Goal: Task Accomplishment & Management: Manage account settings

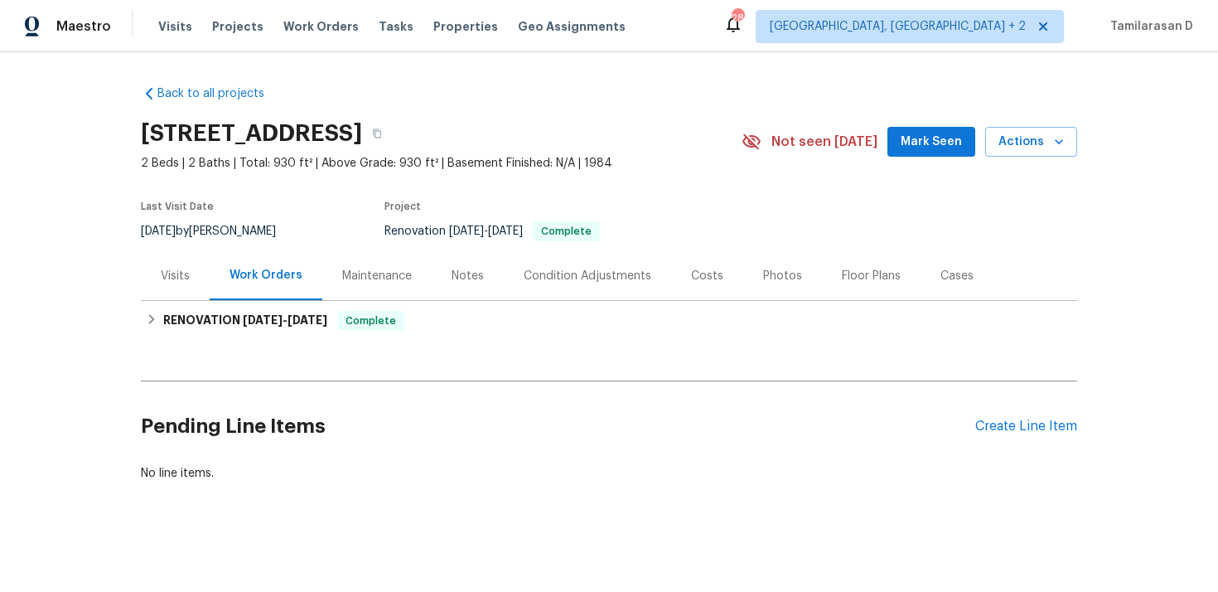
scroll to position [2, 0]
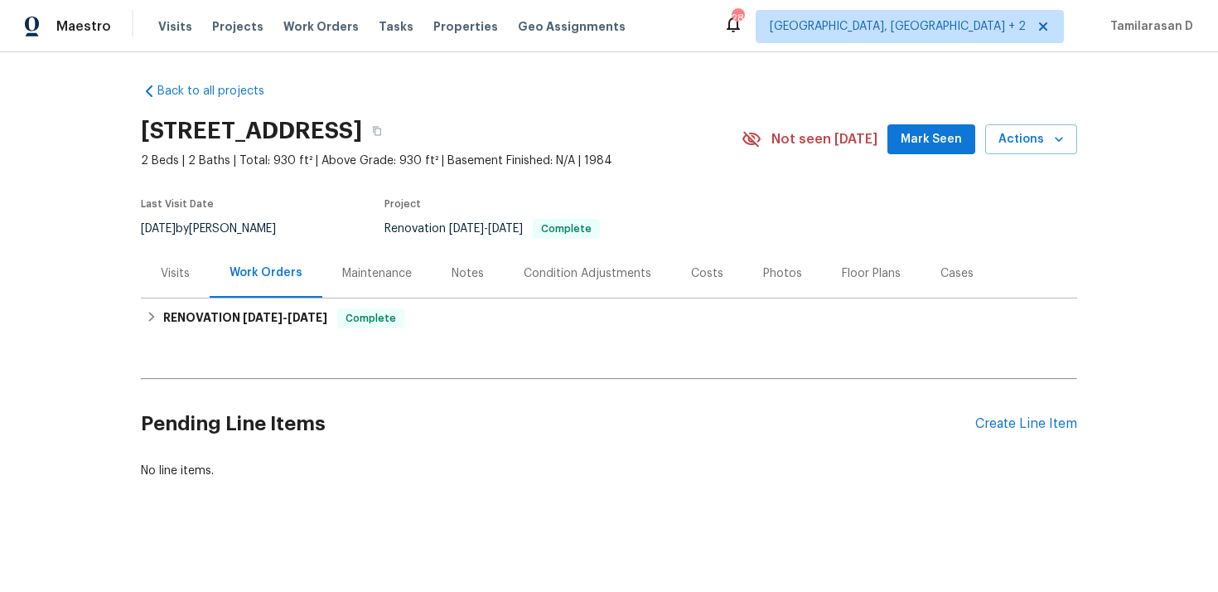
click at [186, 282] on div "Visits" at bounding box center [175, 273] width 69 height 49
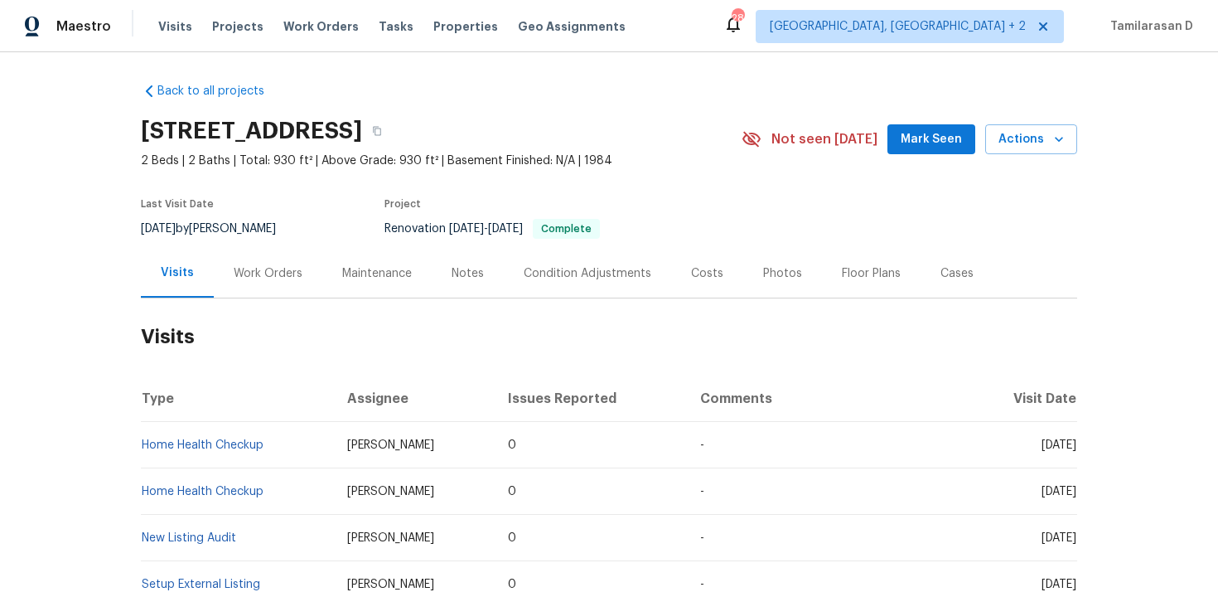
click at [289, 279] on div "Work Orders" at bounding box center [268, 273] width 69 height 17
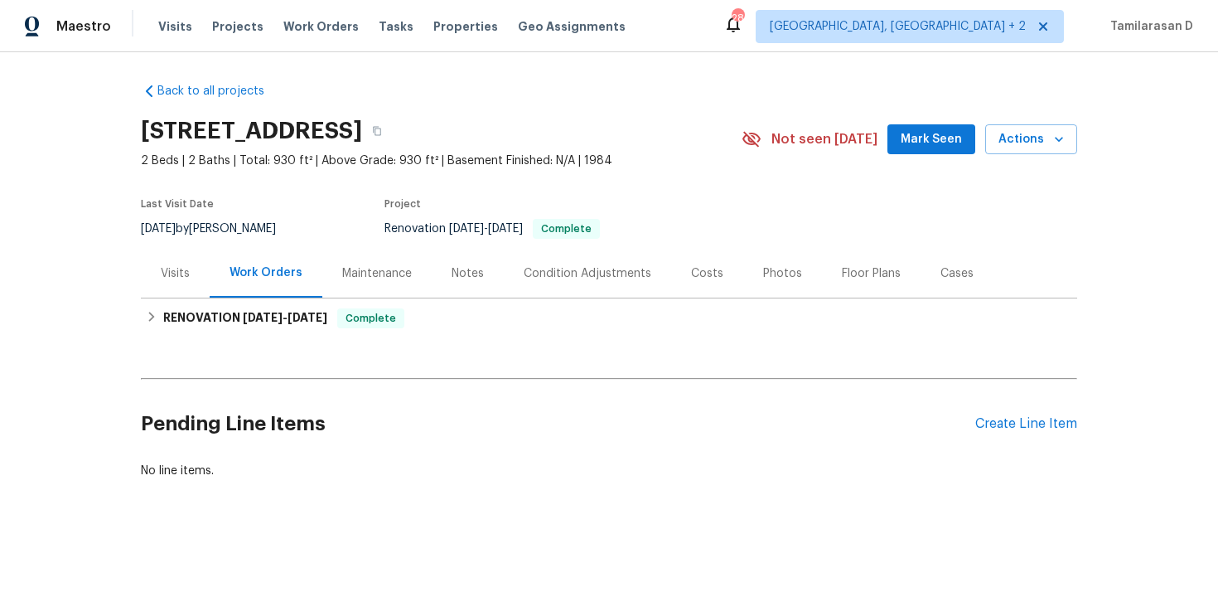
click at [1032, 409] on div "Pending Line Items Create Line Item" at bounding box center [609, 423] width 936 height 77
click at [1021, 421] on div "Create Line Item" at bounding box center [1026, 424] width 102 height 16
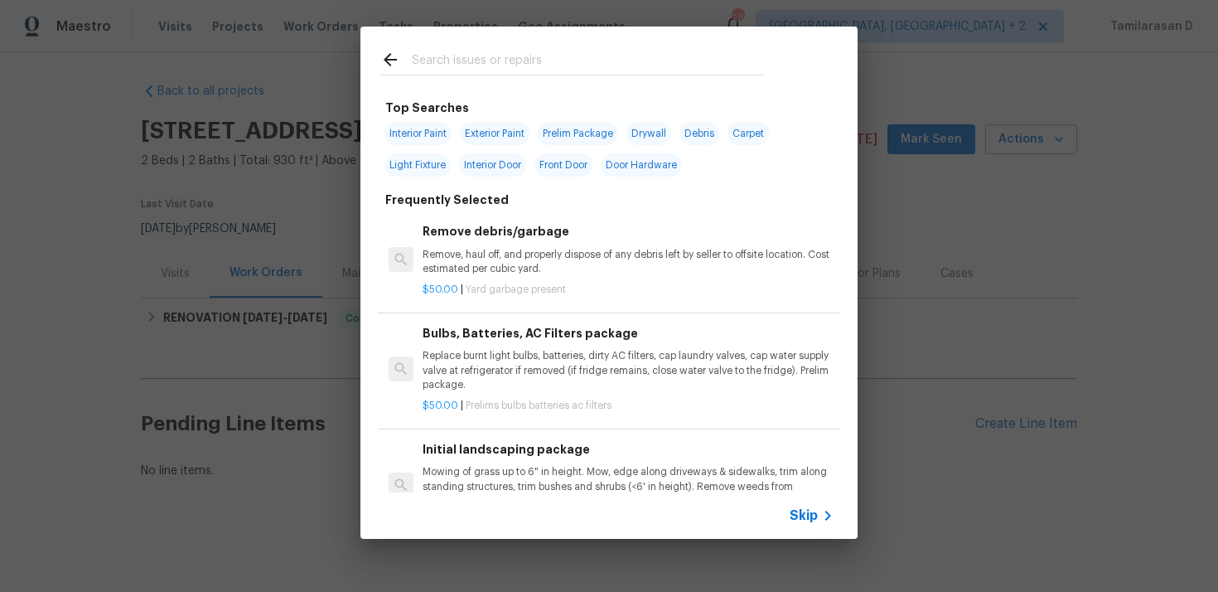
click at [807, 524] on div "Skip" at bounding box center [814, 515] width 48 height 20
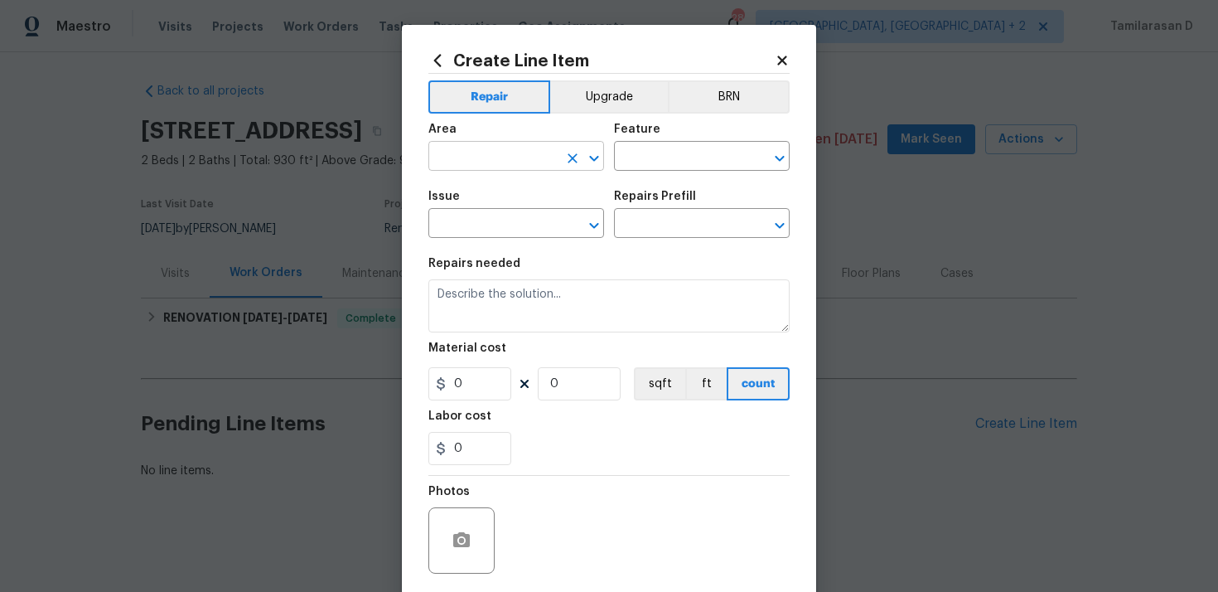
click at [457, 148] on input "text" at bounding box center [492, 158] width 129 height 26
click at [471, 217] on li "Interior Overall" at bounding box center [516, 222] width 176 height 27
type input "Interior Overall"
click at [640, 145] on input "text" at bounding box center [678, 158] width 129 height 26
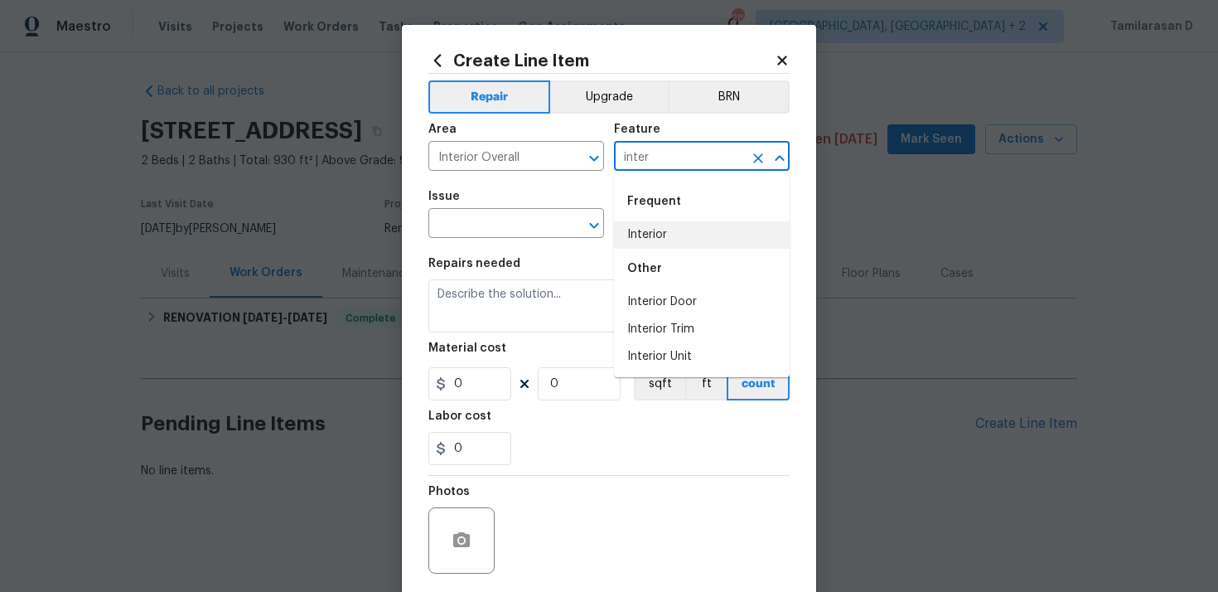
click at [664, 229] on li "Interior" at bounding box center [702, 234] width 176 height 27
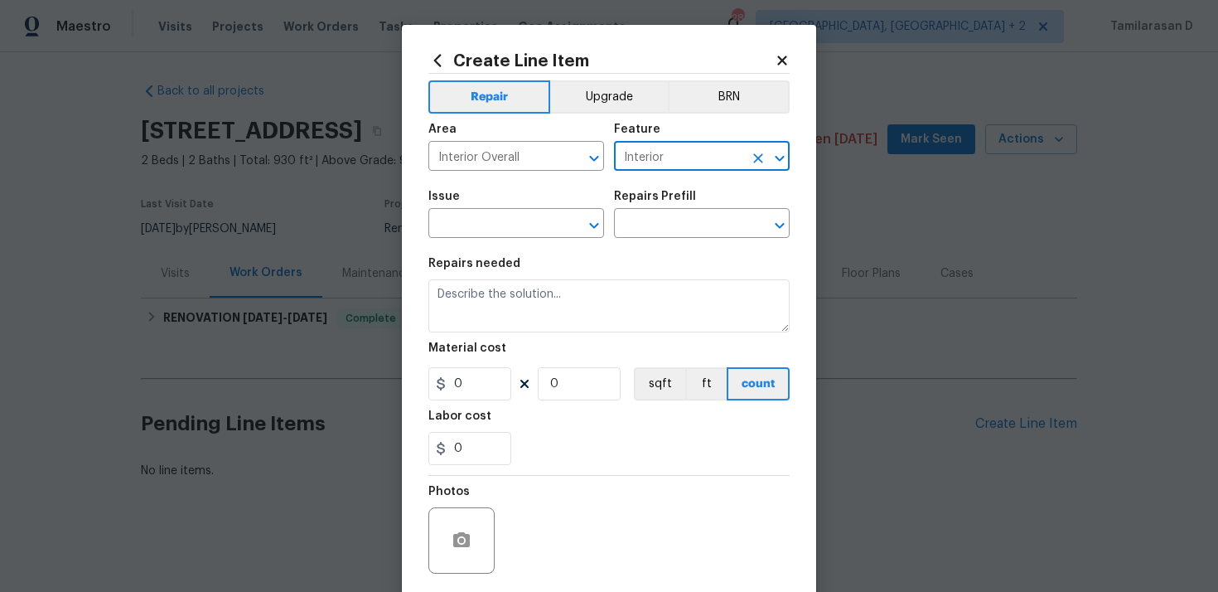
type input "Interior"
click at [514, 240] on span "Issue ​" at bounding box center [516, 214] width 176 height 67
click at [501, 225] on input "text" at bounding box center [492, 225] width 129 height 26
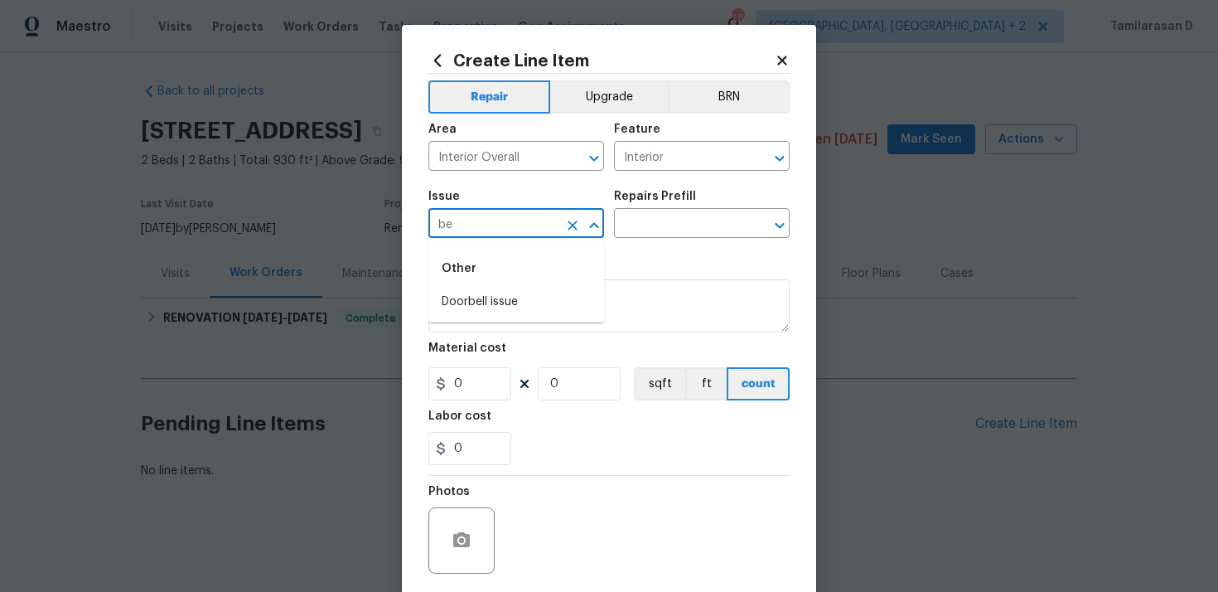
type input "b"
click at [515, 341] on li "Windows & Skylights" at bounding box center [516, 346] width 176 height 27
type input "Windows & Skylights"
click at [626, 237] on input "text" at bounding box center [678, 225] width 129 height 26
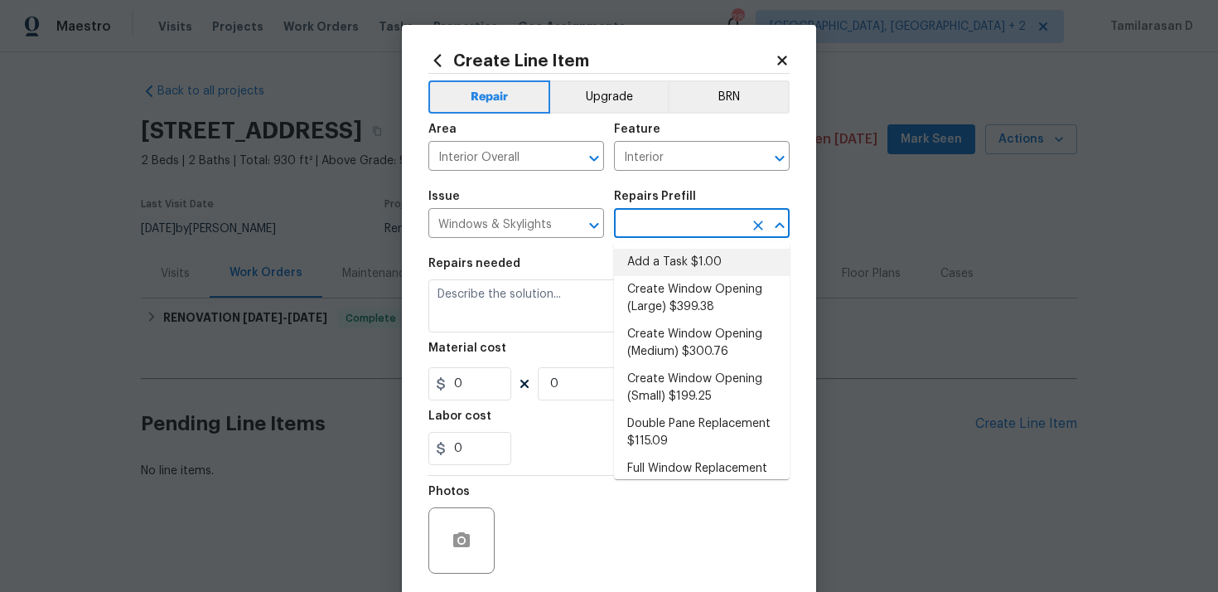
click at [650, 255] on li "Add a Task $1.00" at bounding box center [702, 262] width 176 height 27
type input "Add a Task $1.00"
type textarea "HPM to detail"
type input "1"
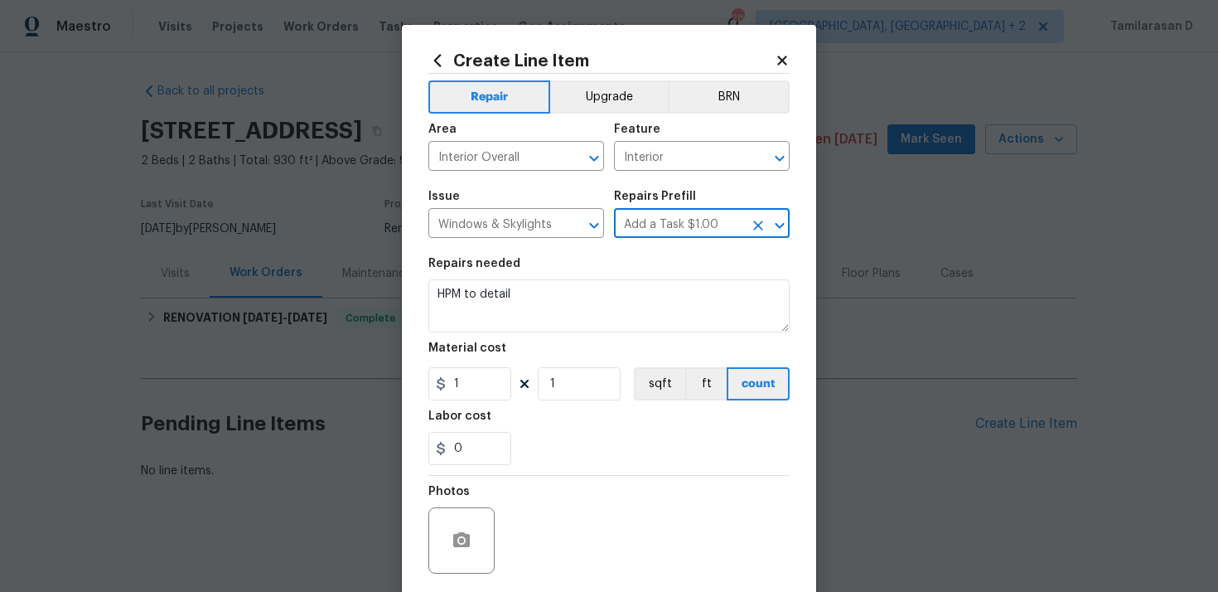
click at [468, 279] on div "Repairs needed" at bounding box center [608, 269] width 361 height 22
click at [655, 225] on input "Add a Task $1.00" at bounding box center [678, 225] width 129 height 26
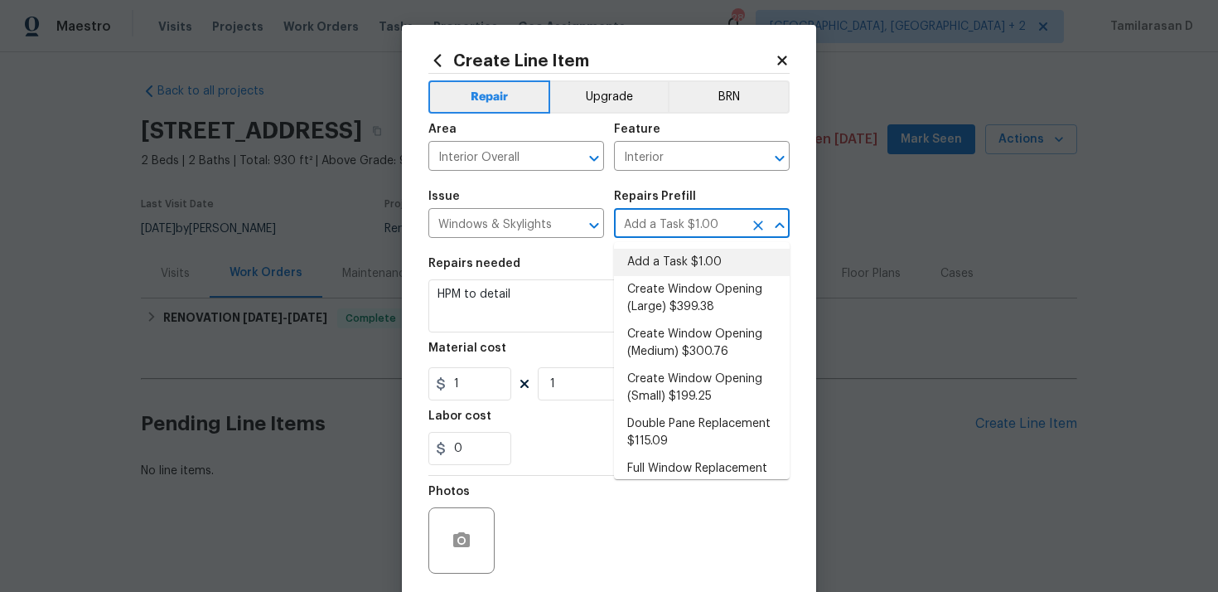
click at [655, 253] on li "Add a Task $1.00" at bounding box center [702, 262] width 176 height 27
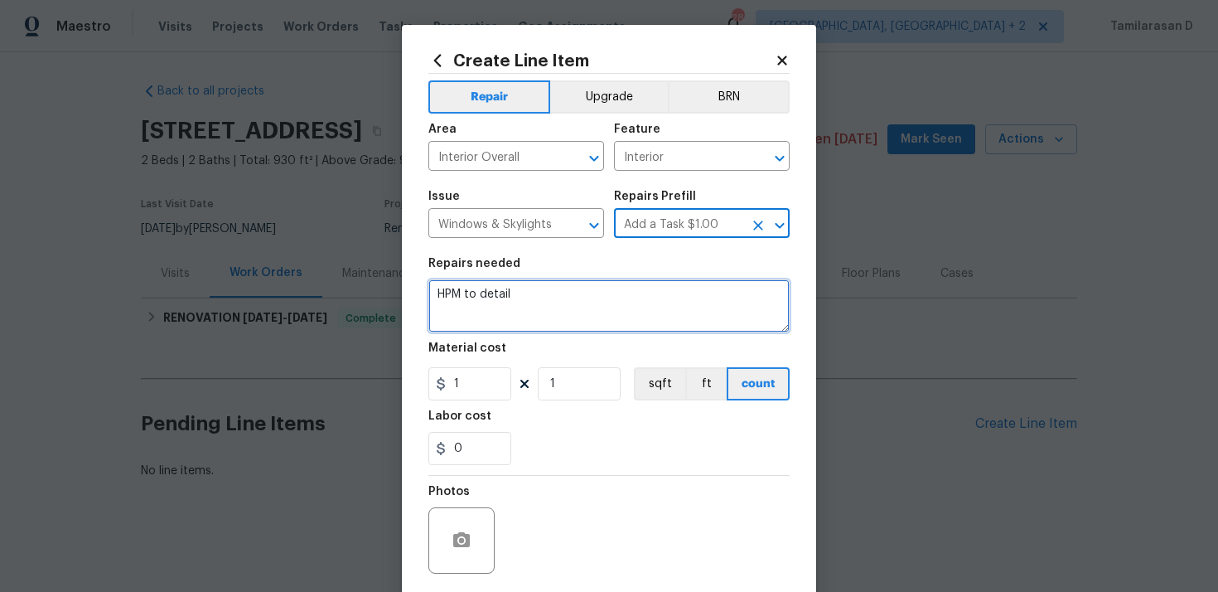
click at [487, 316] on textarea "HPM to detail" at bounding box center [608, 305] width 361 height 53
paste textarea "Please provide an estimate to repair or replace the cracked/broken glass in the…"
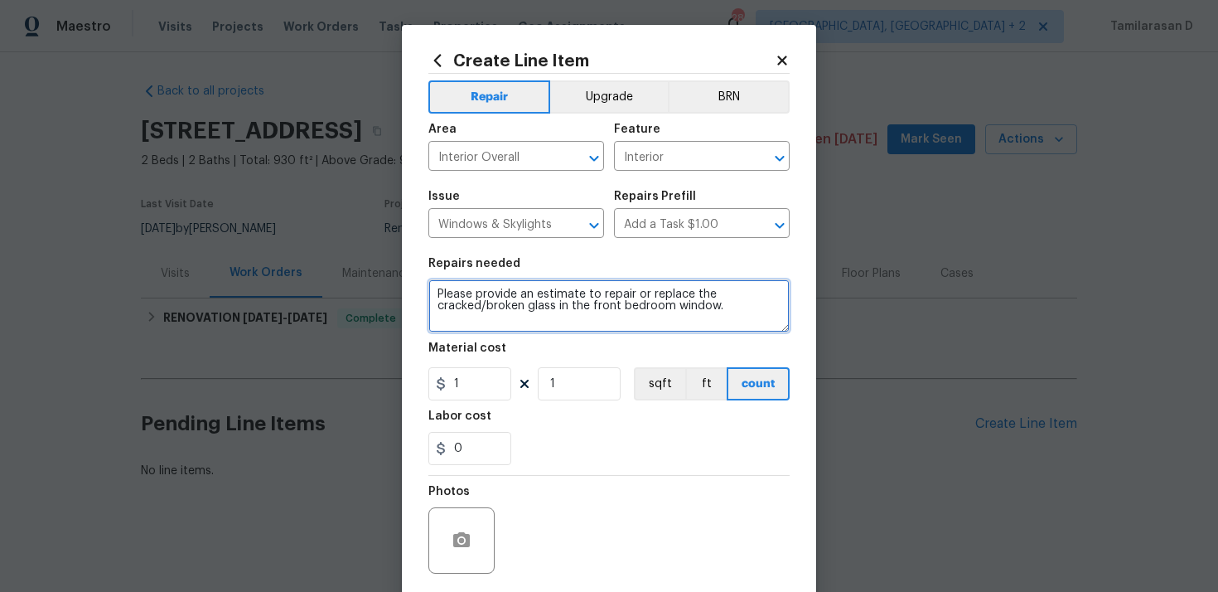
type textarea "Please provide an estimate to repair or replace the cracked/broken glass in the…"
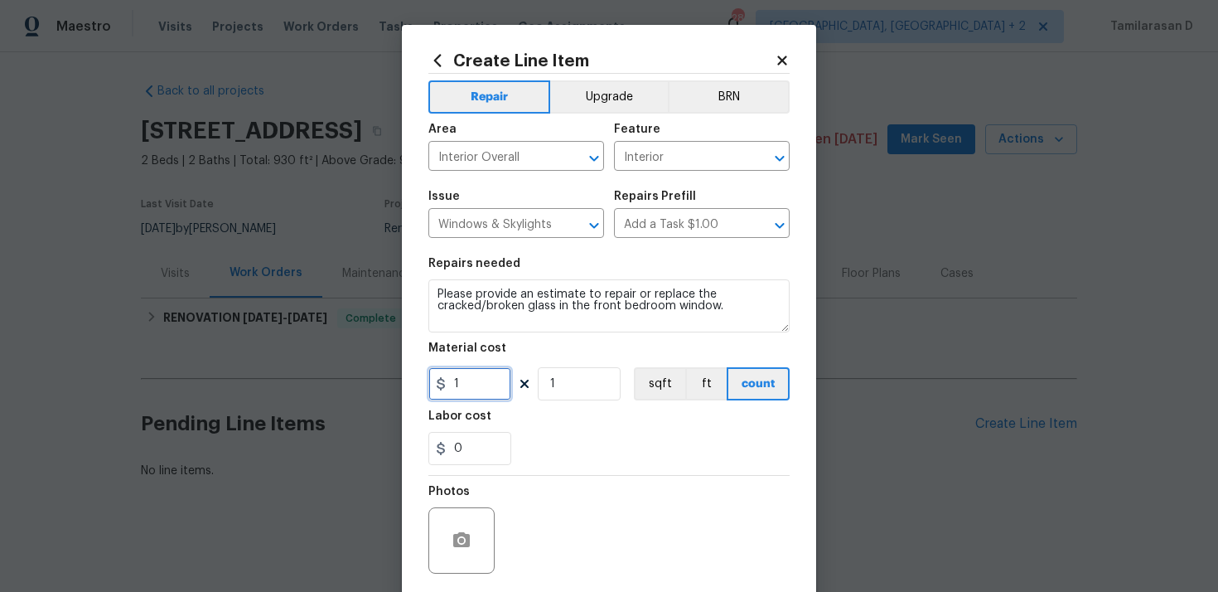
click at [505, 384] on input "1" at bounding box center [469, 383] width 83 height 33
type input "75"
click at [621, 416] on div "Labor cost" at bounding box center [608, 421] width 361 height 22
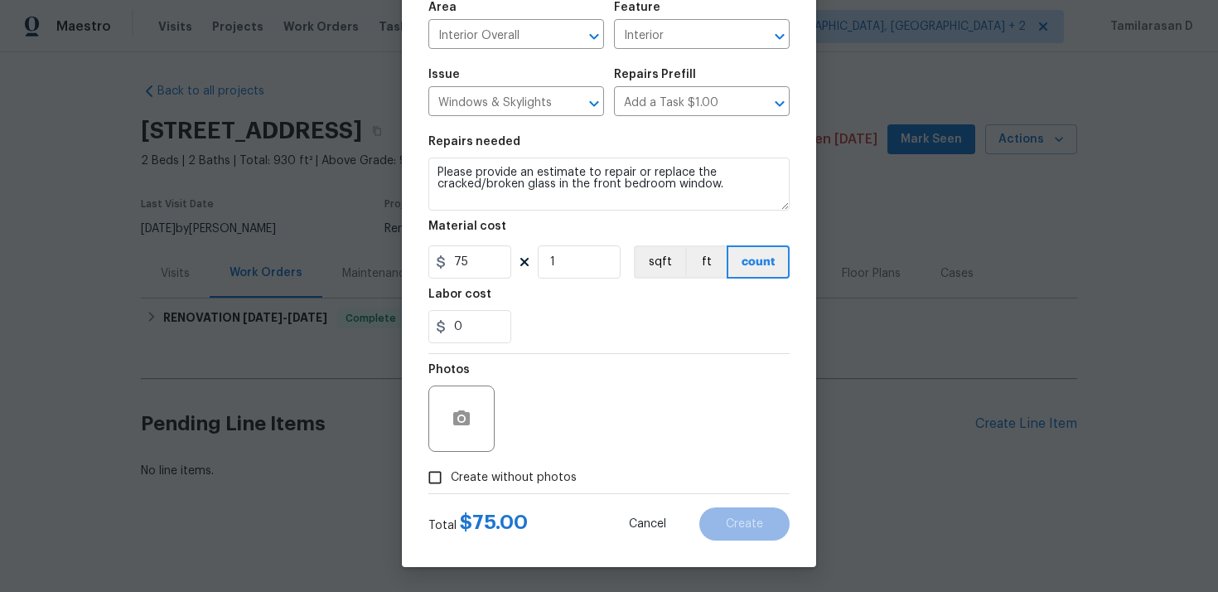
click at [439, 487] on input "Create without photos" at bounding box center [434, 477] width 31 height 31
checkbox input "true"
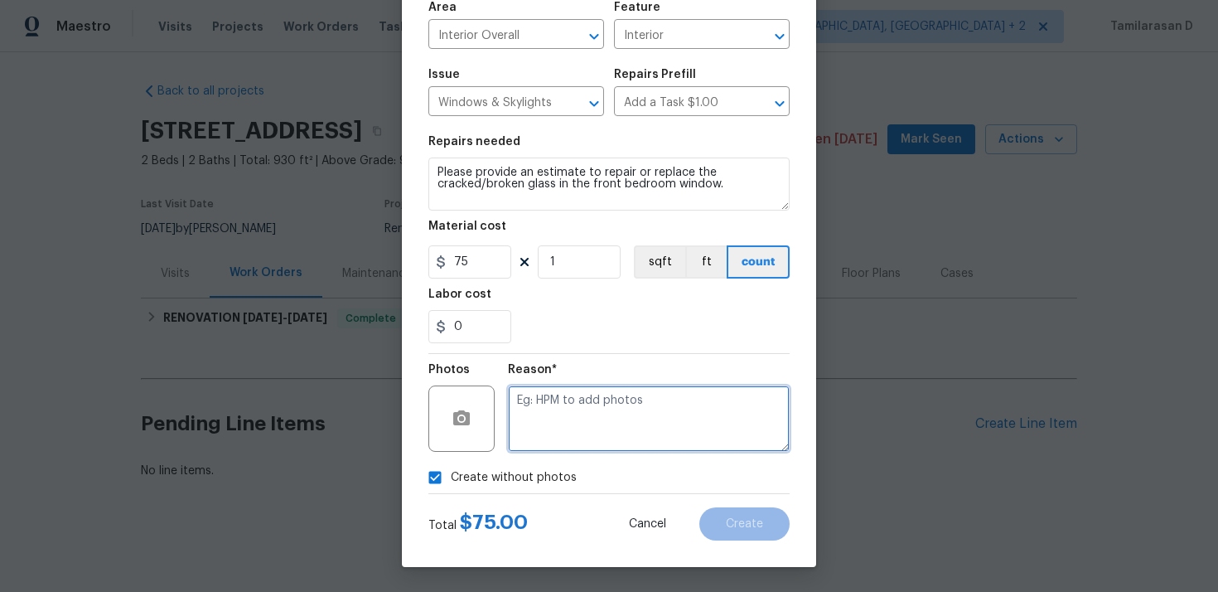
click at [609, 415] on textarea at bounding box center [649, 418] width 282 height 66
type textarea "N/A"
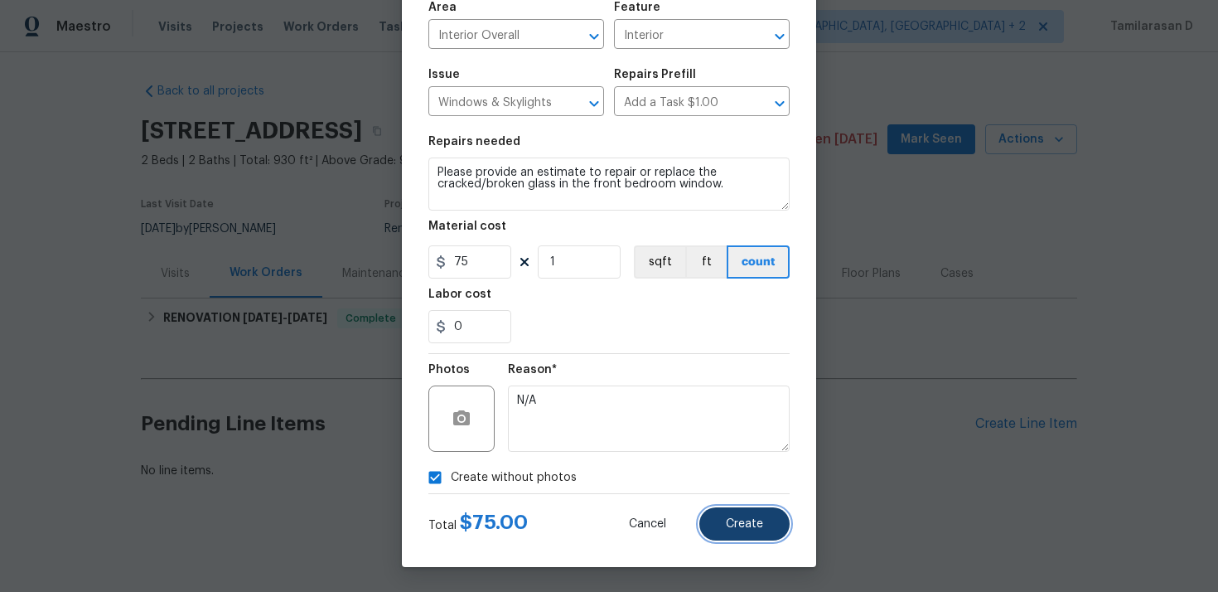
click at [764, 529] on button "Create" at bounding box center [744, 523] width 90 height 33
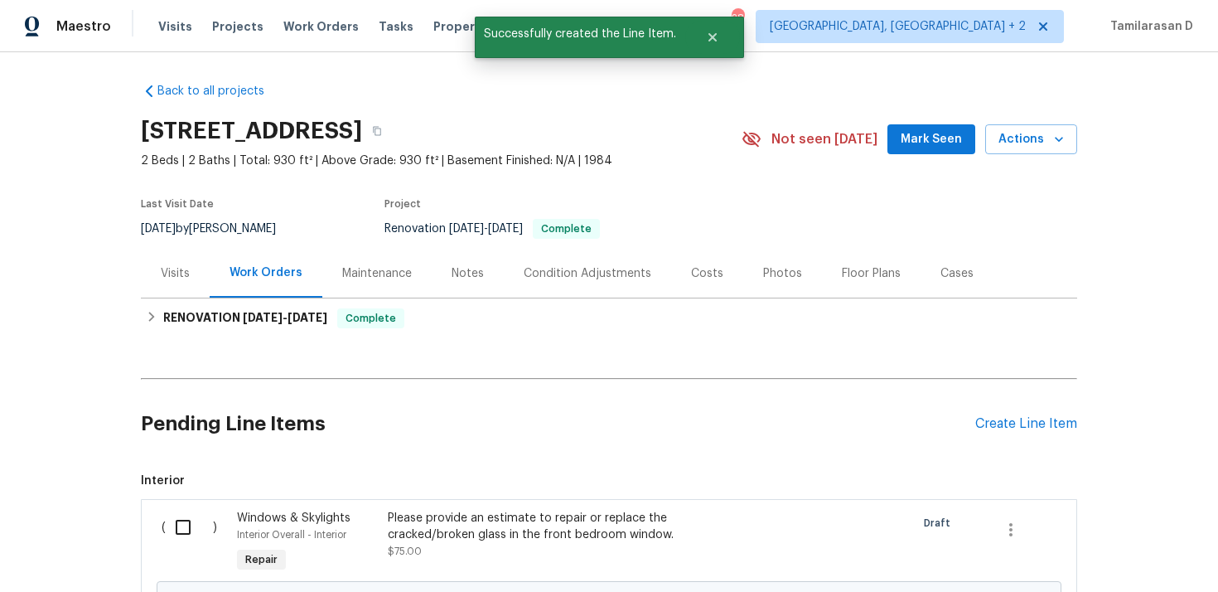
click at [181, 525] on input "checkbox" at bounding box center [189, 527] width 47 height 35
checkbox input "true"
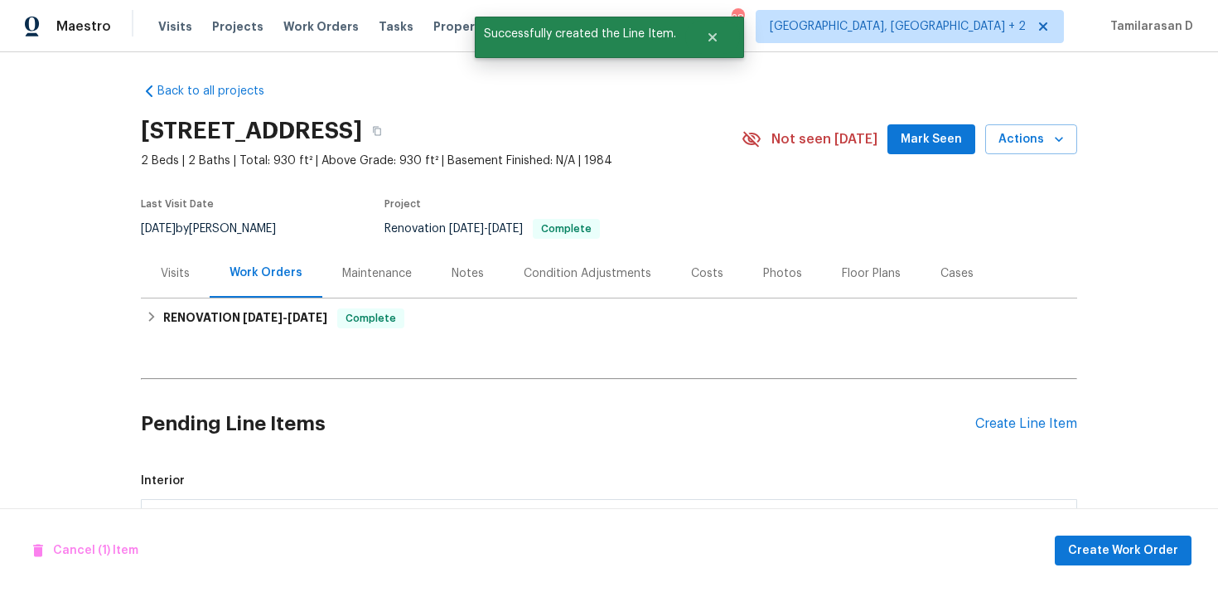
scroll to position [191, 0]
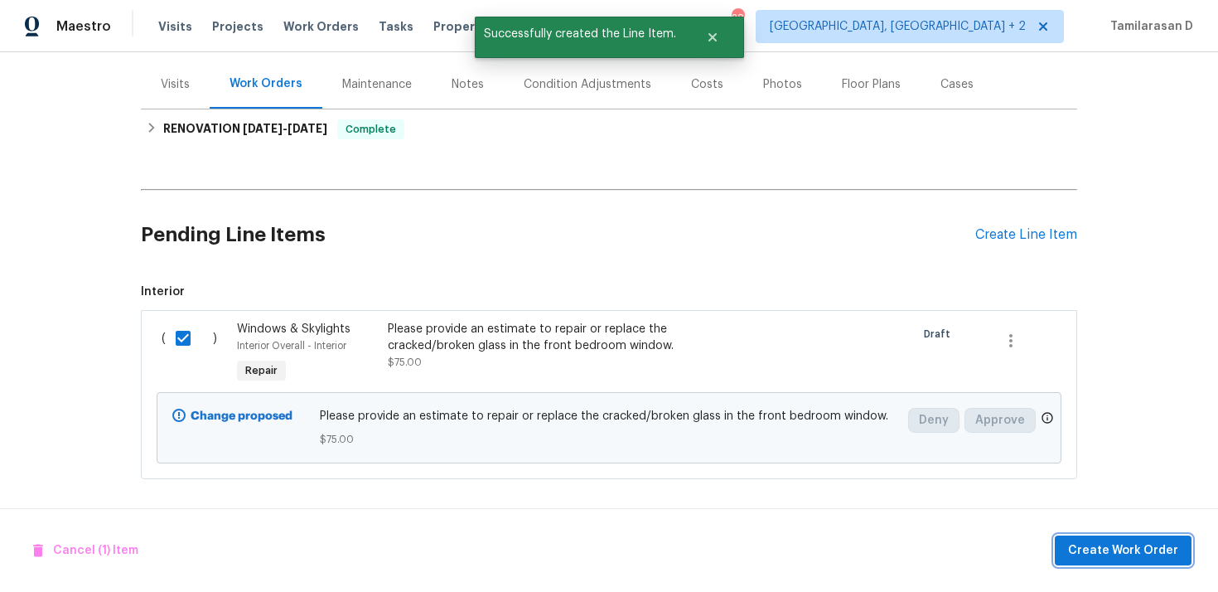
click at [1114, 546] on span "Create Work Order" at bounding box center [1123, 550] width 110 height 21
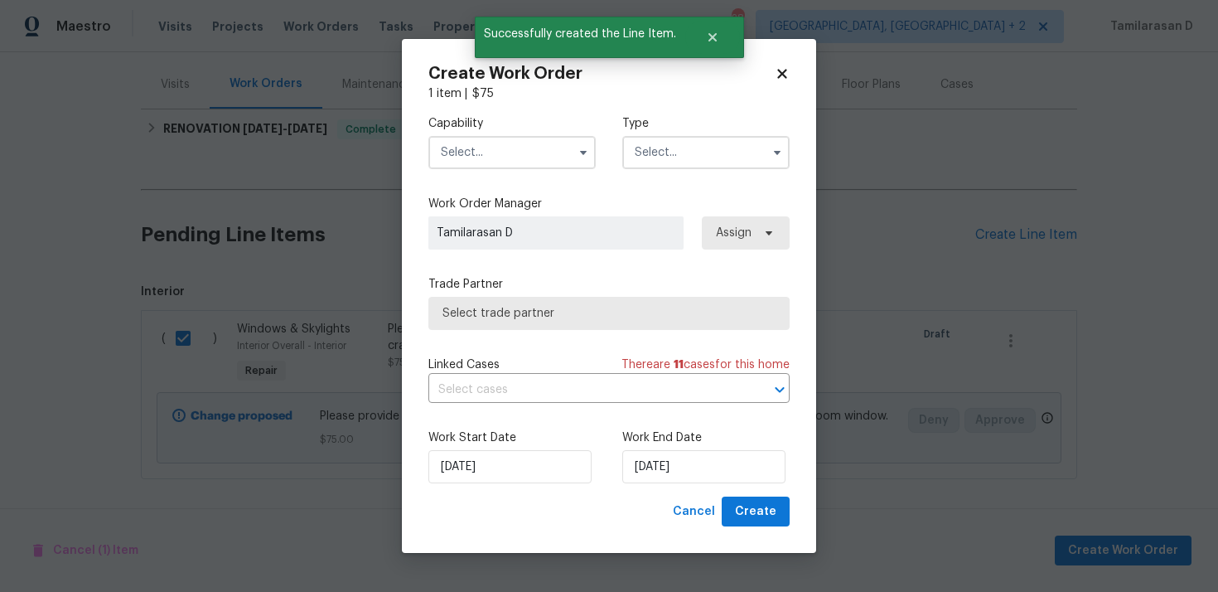
click at [638, 144] on input "text" at bounding box center [705, 152] width 167 height 33
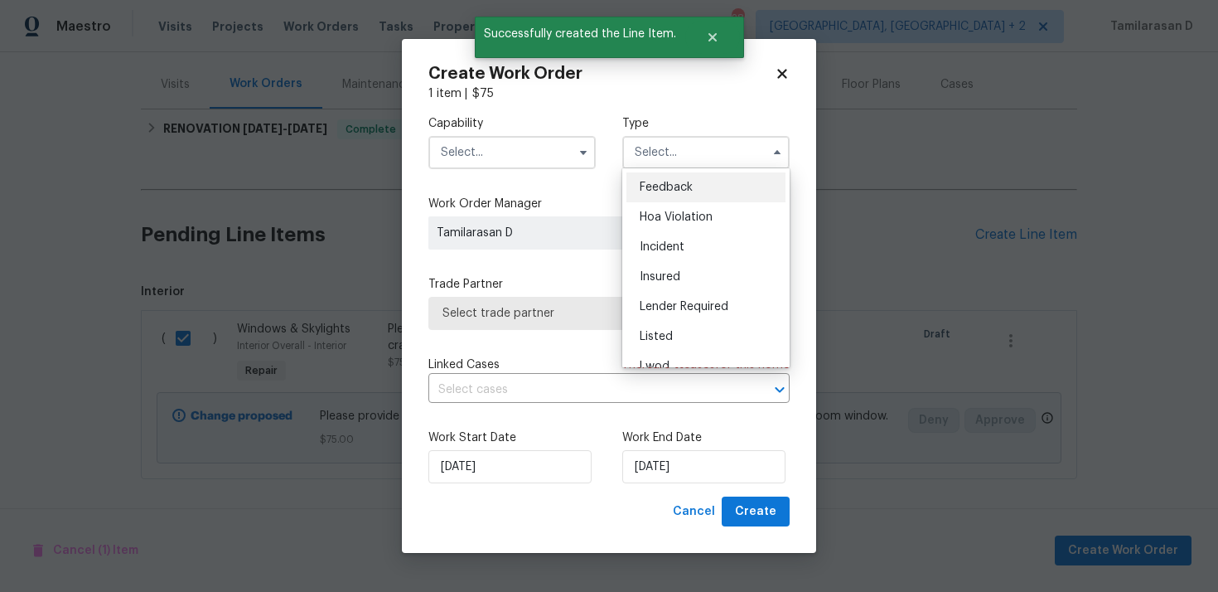
click at [668, 195] on div "Feedback" at bounding box center [705, 187] width 159 height 30
type input "Feedback"
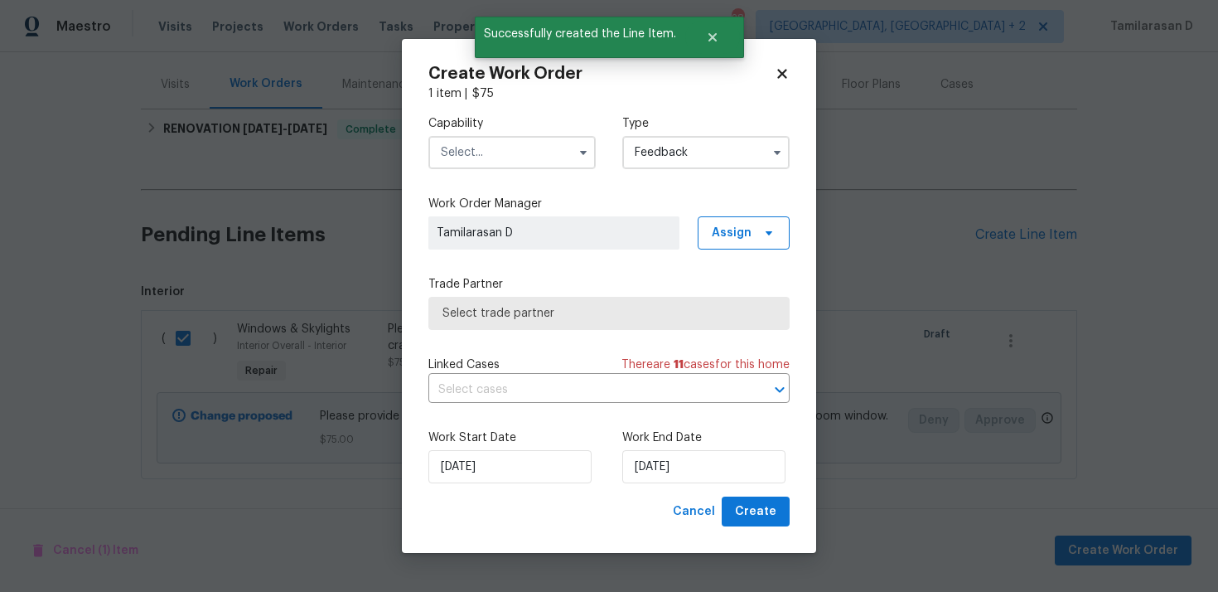
click at [538, 159] on input "text" at bounding box center [511, 152] width 167 height 33
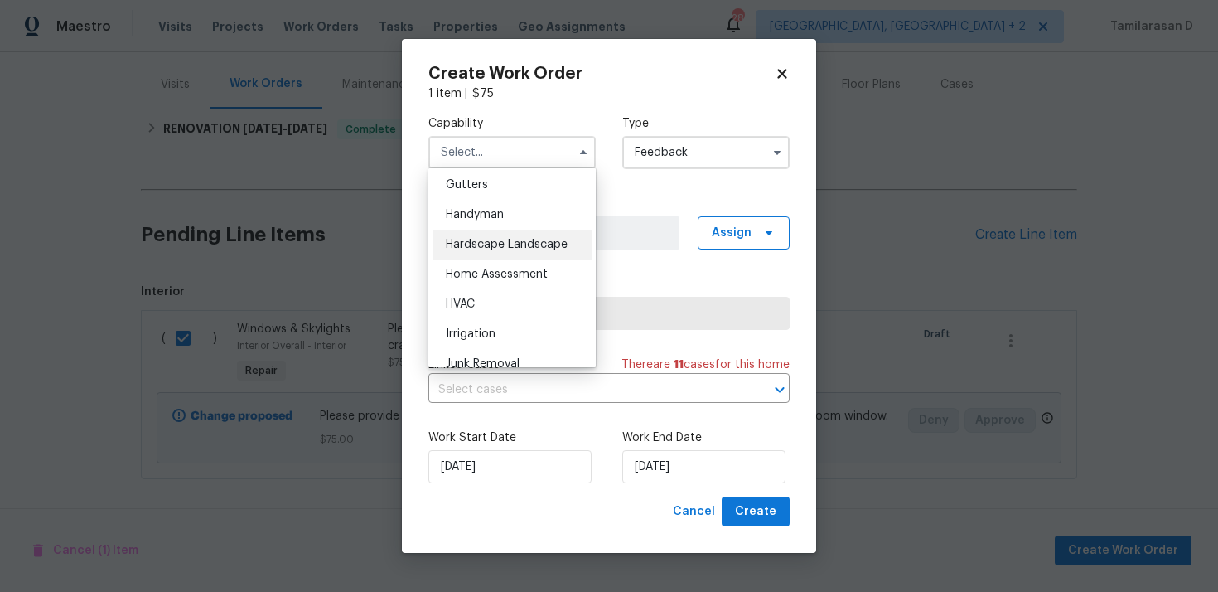
scroll to position [874, 0]
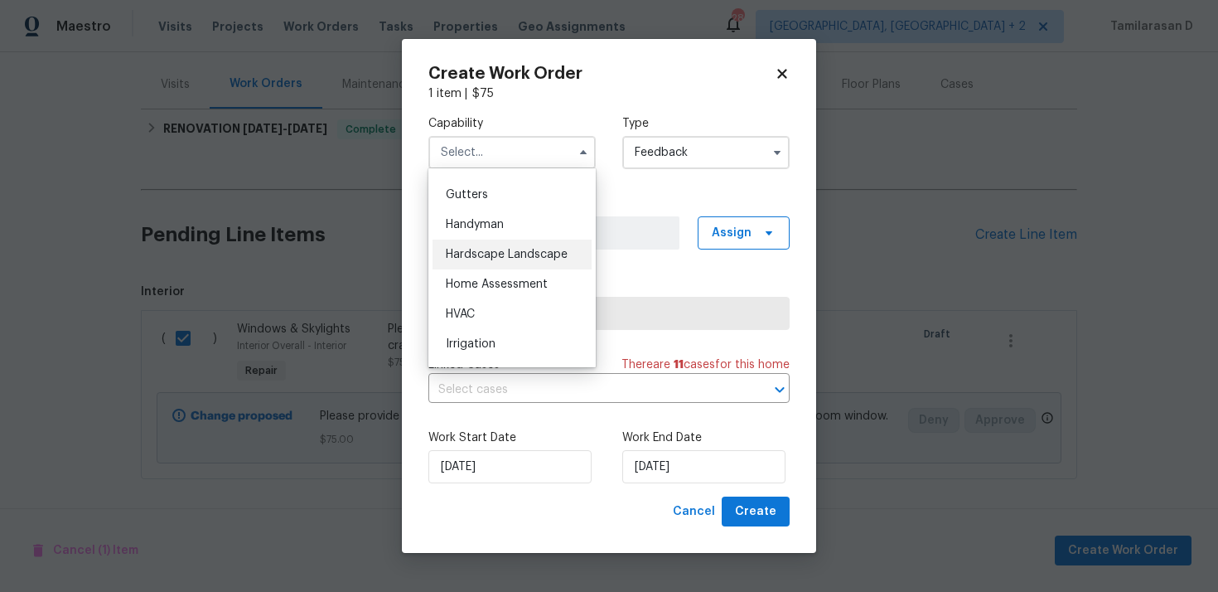
click at [466, 240] on div "Hardscape Landscape" at bounding box center [512, 254] width 159 height 30
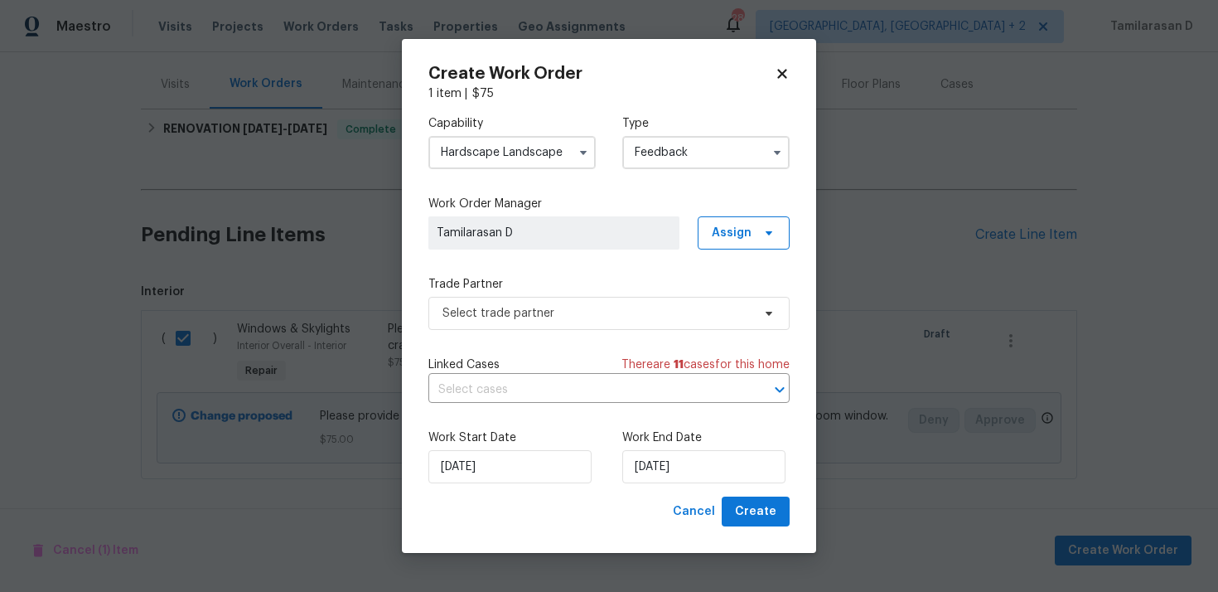
click at [482, 133] on div "Capability Hardscape Landscape" at bounding box center [511, 142] width 167 height 54
click at [484, 161] on input "Hardscape Landscape" at bounding box center [511, 152] width 167 height 33
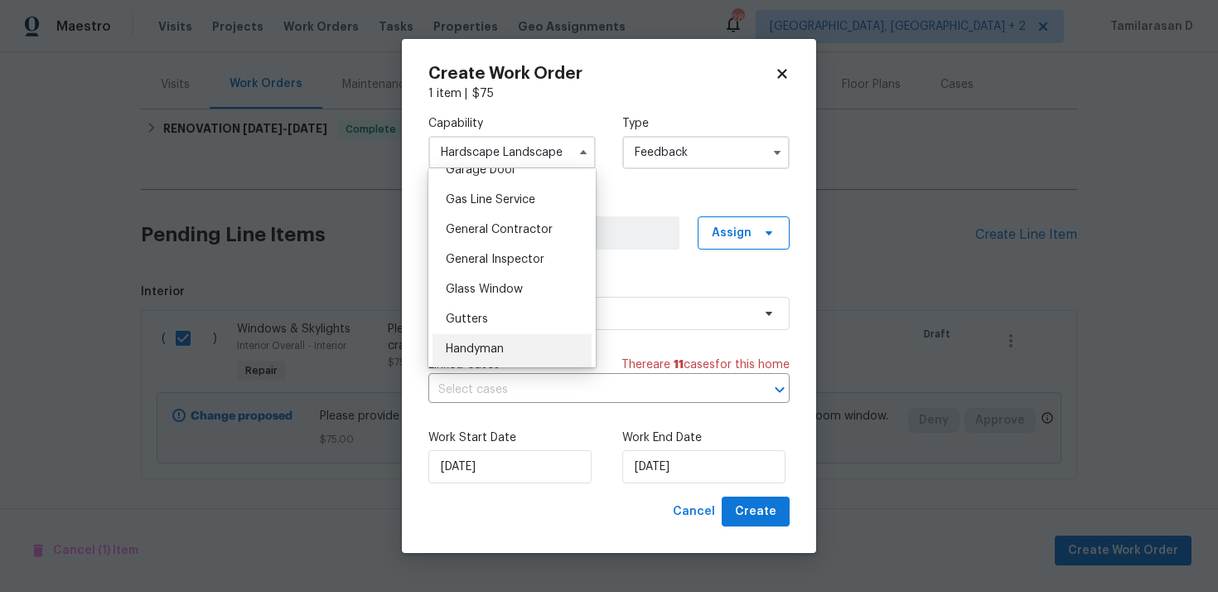
click at [482, 350] on span "Handyman" at bounding box center [475, 349] width 58 height 12
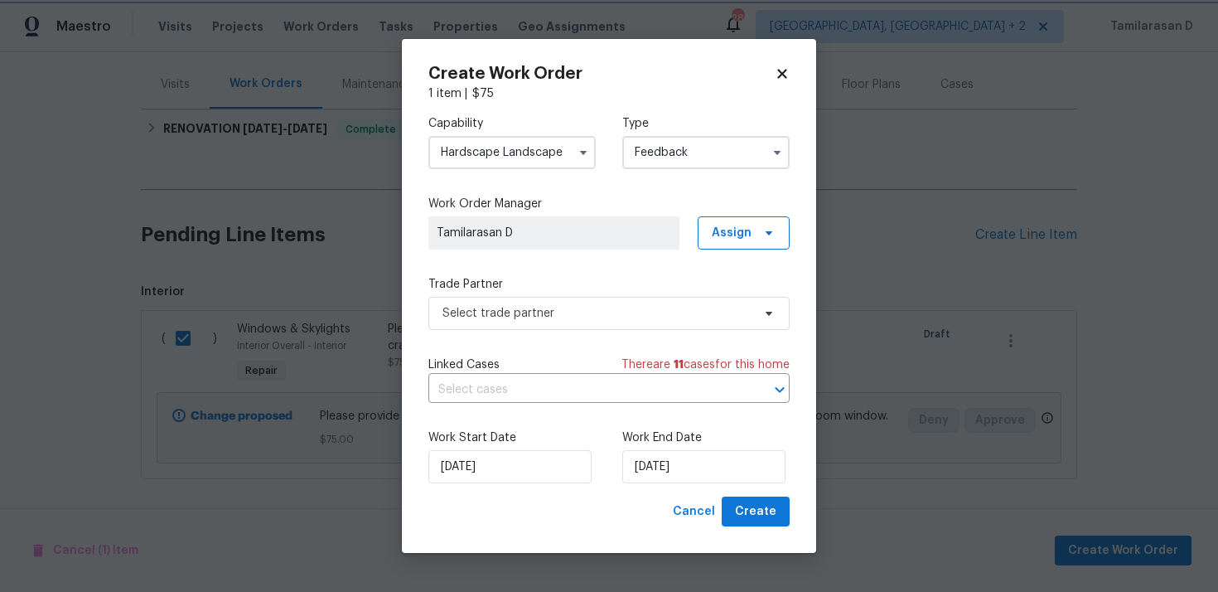
type input "Handyman"
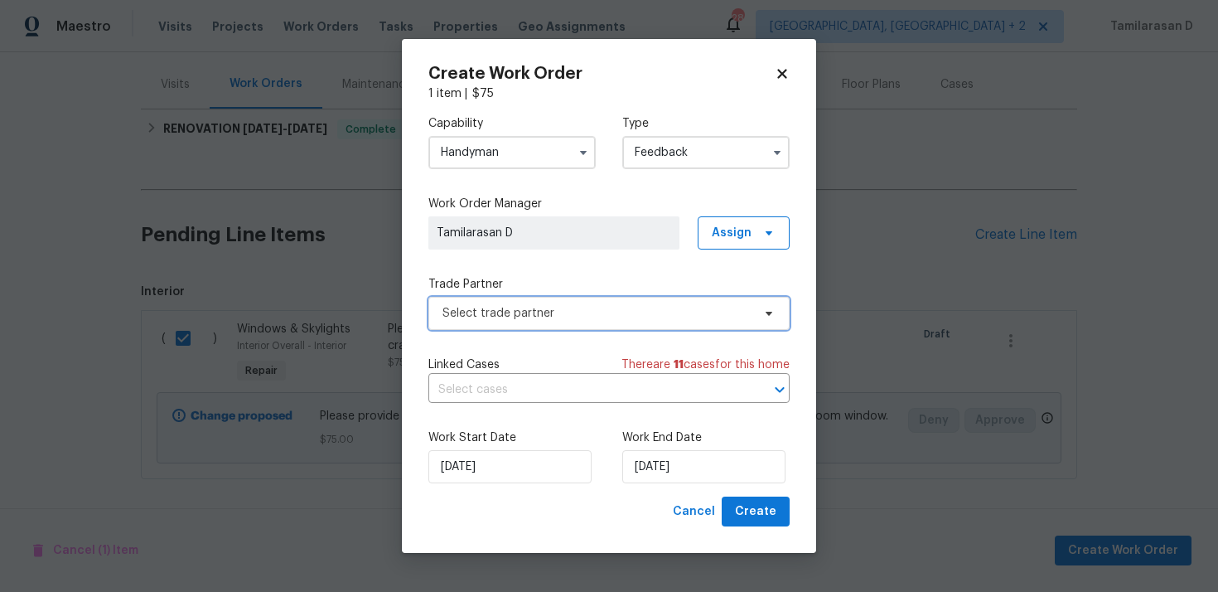
click at [526, 300] on span "Select trade partner" at bounding box center [608, 313] width 361 height 33
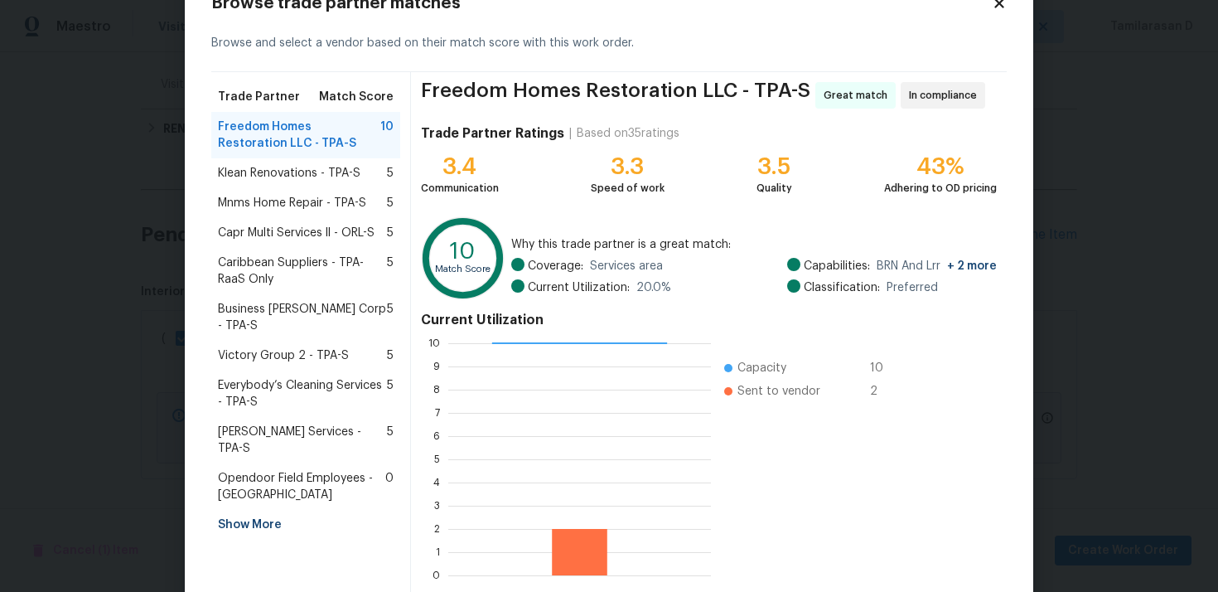
scroll to position [139, 0]
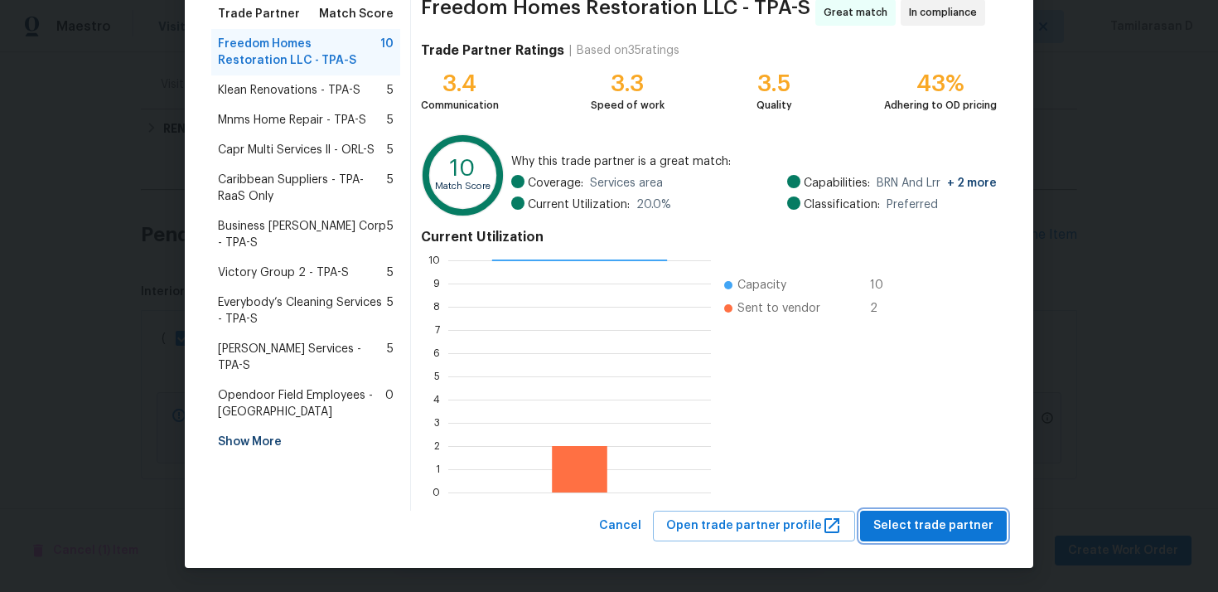
click at [961, 538] on button "Select trade partner" at bounding box center [933, 525] width 147 height 31
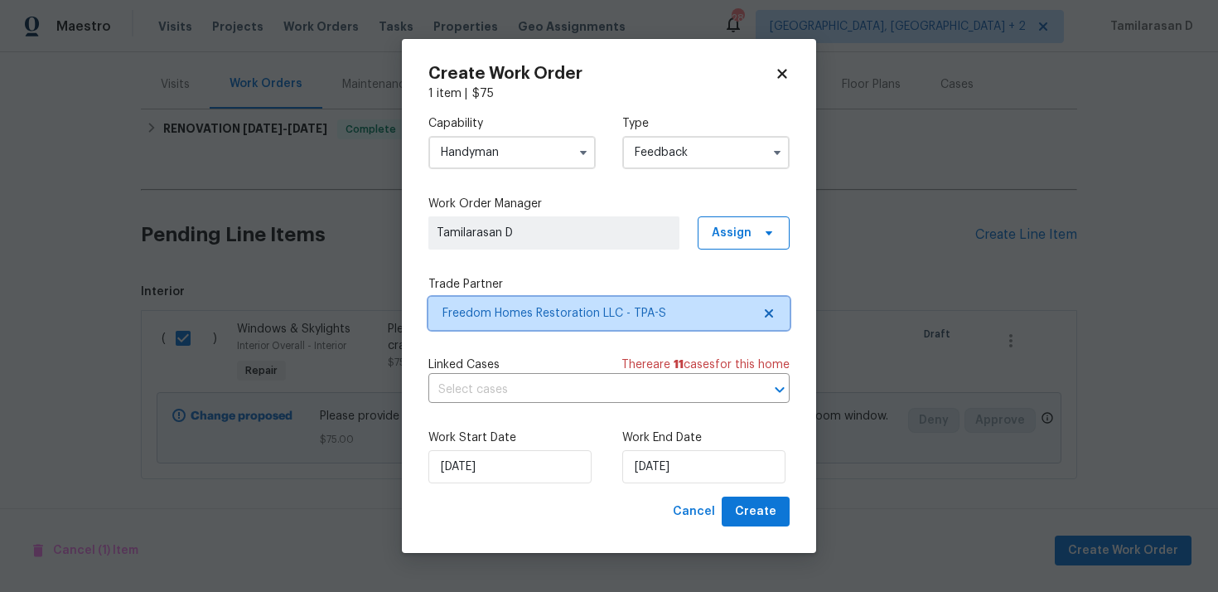
scroll to position [0, 0]
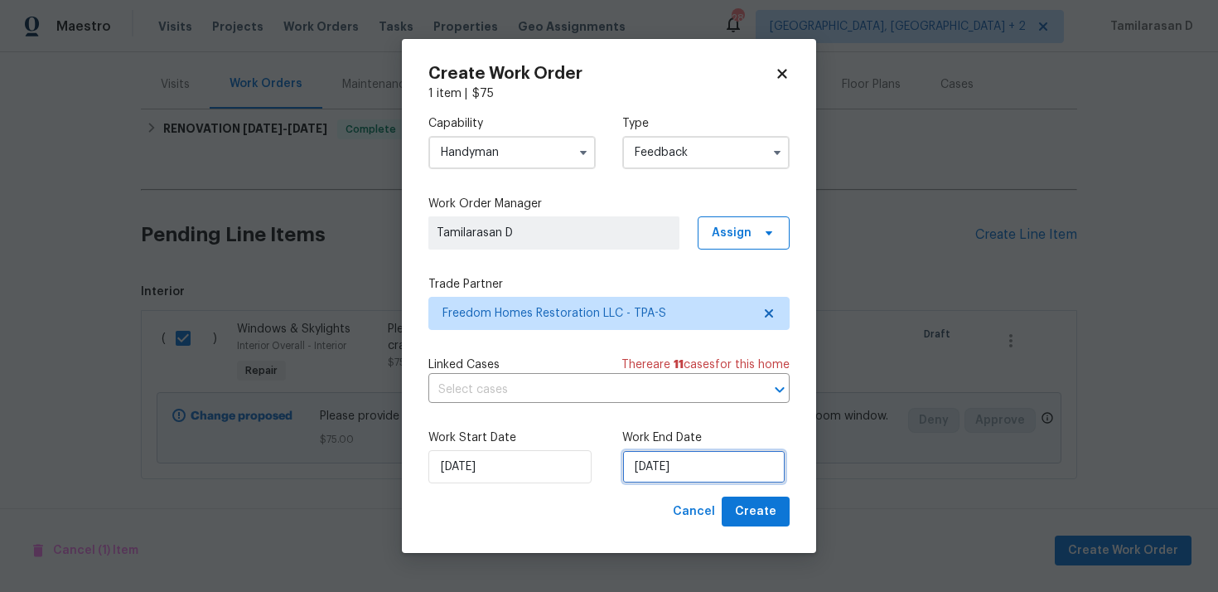
click at [680, 452] on input "[DATE]" at bounding box center [703, 466] width 163 height 33
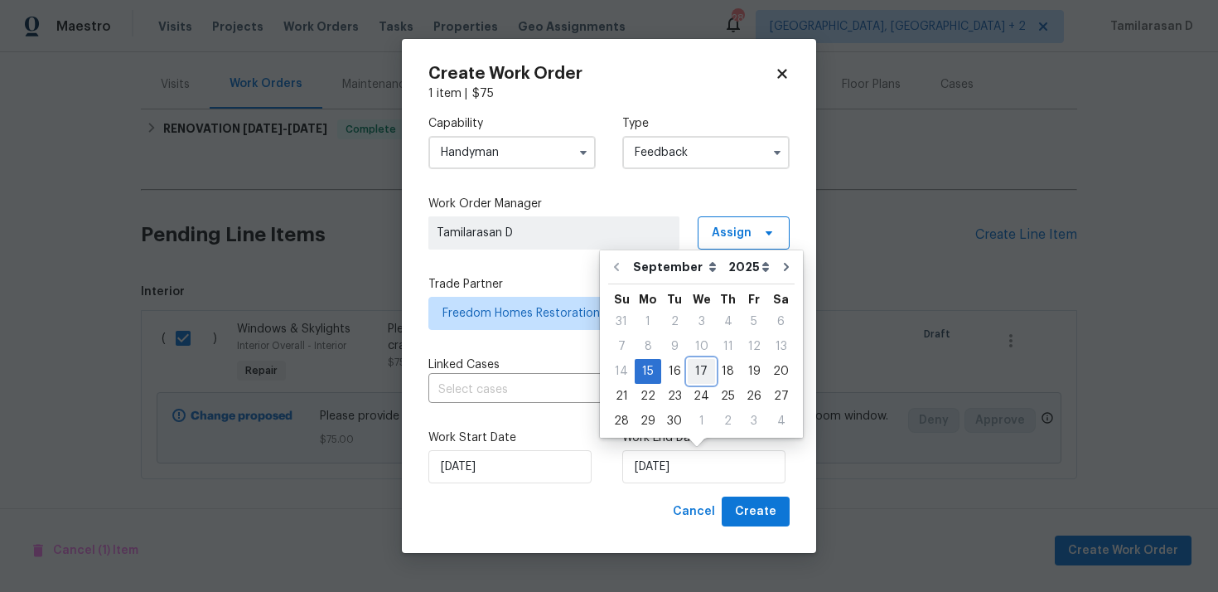
click at [688, 368] on div "17" at bounding box center [701, 371] width 27 height 23
type input "[DATE]"
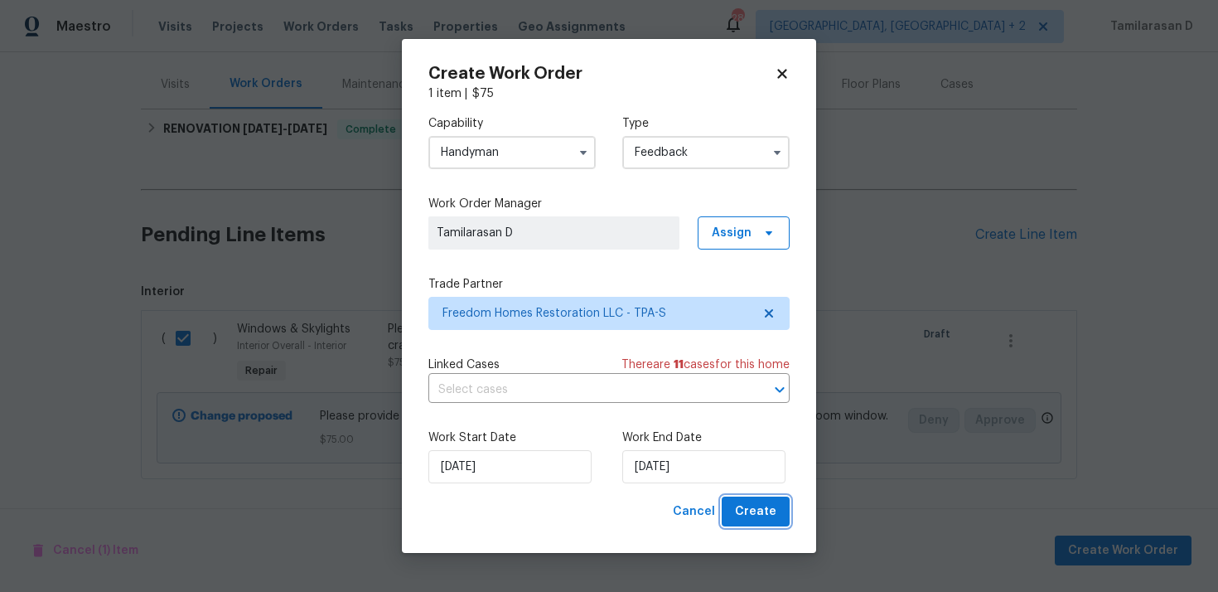
click at [756, 502] on span "Create" at bounding box center [755, 511] width 41 height 21
checkbox input "false"
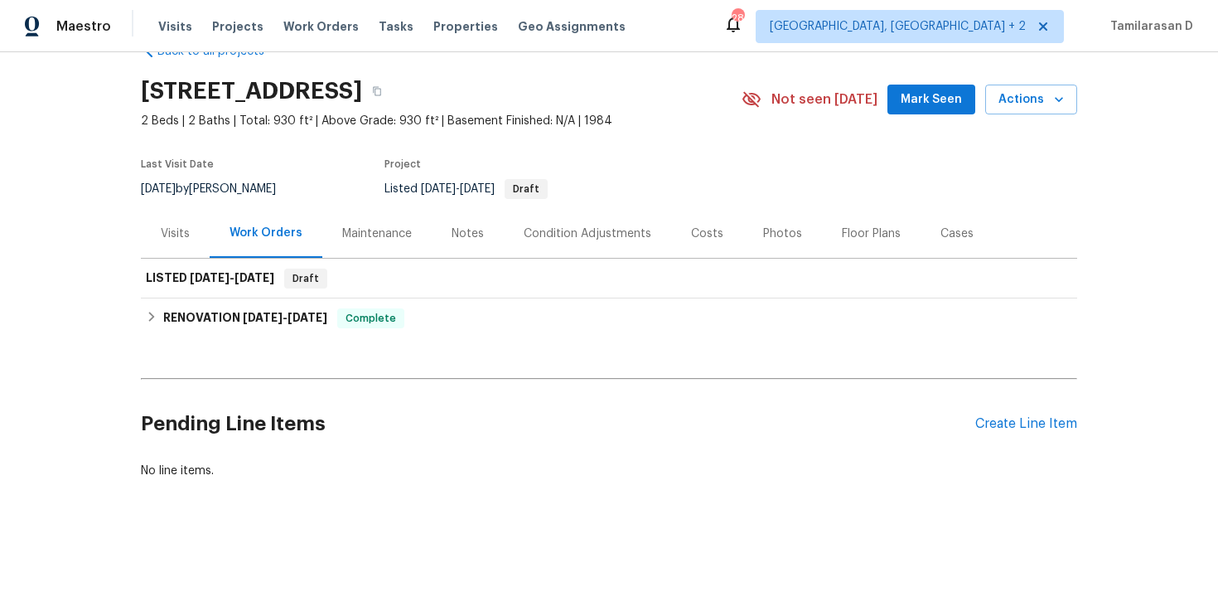
scroll to position [42, 0]
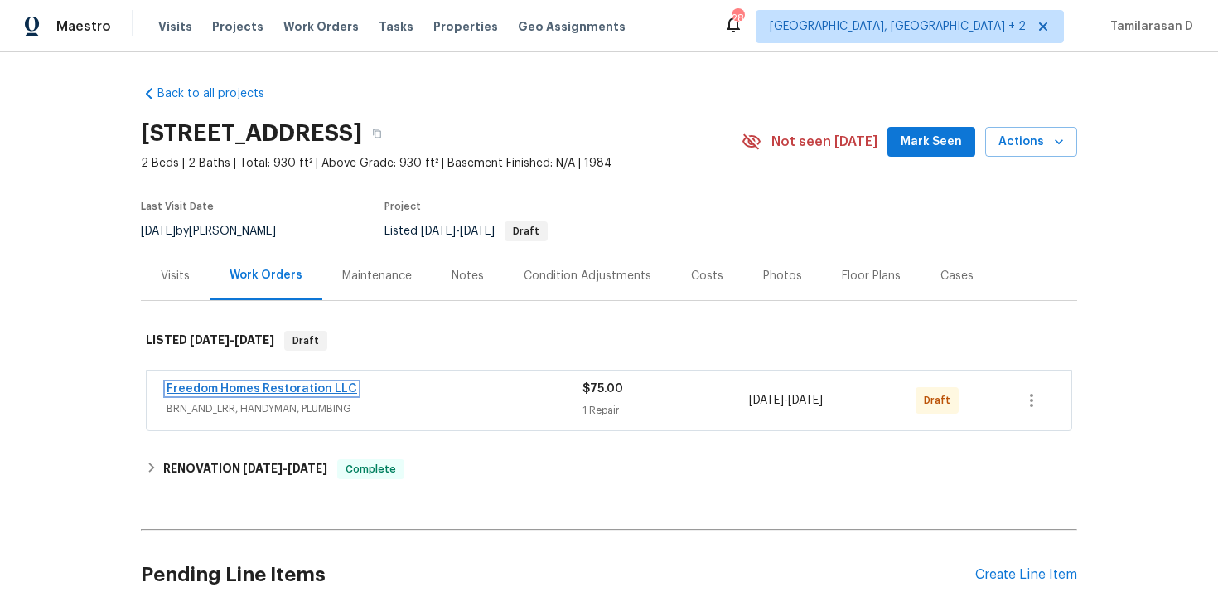
click at [255, 384] on link "Freedom Homes Restoration LLC" at bounding box center [262, 389] width 191 height 12
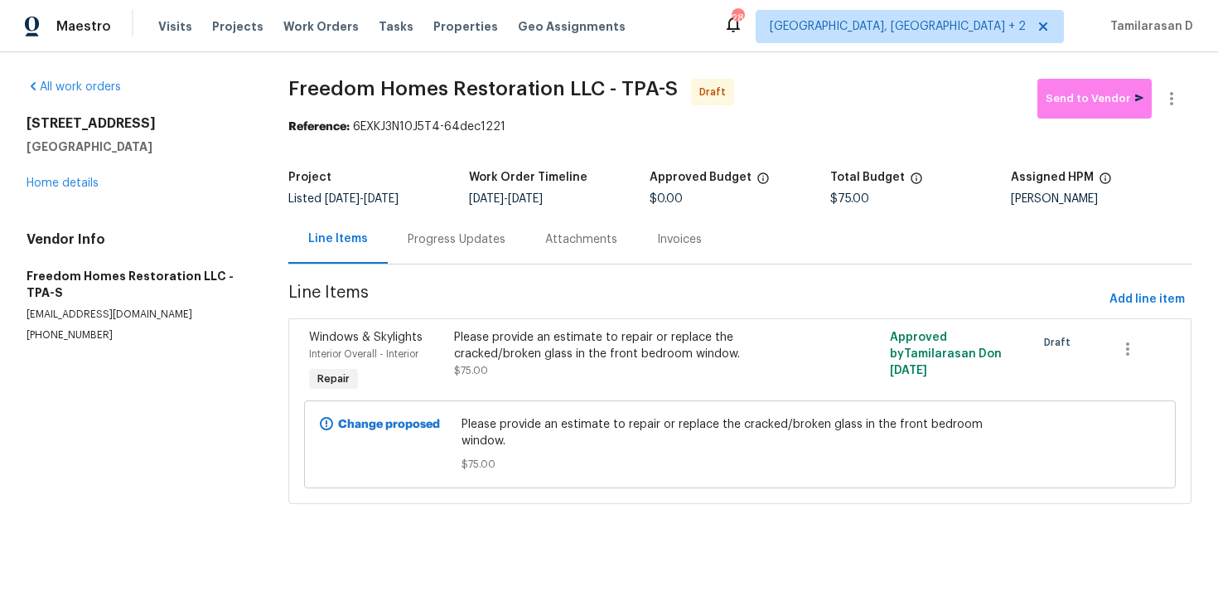
click at [413, 268] on section "Freedom Homes Restoration LLC - TPA-S Draft Send to Vendor Reference: 6EXKJ3N10…" at bounding box center [739, 301] width 903 height 445
click at [420, 251] on div "Progress Updates" at bounding box center [457, 239] width 138 height 49
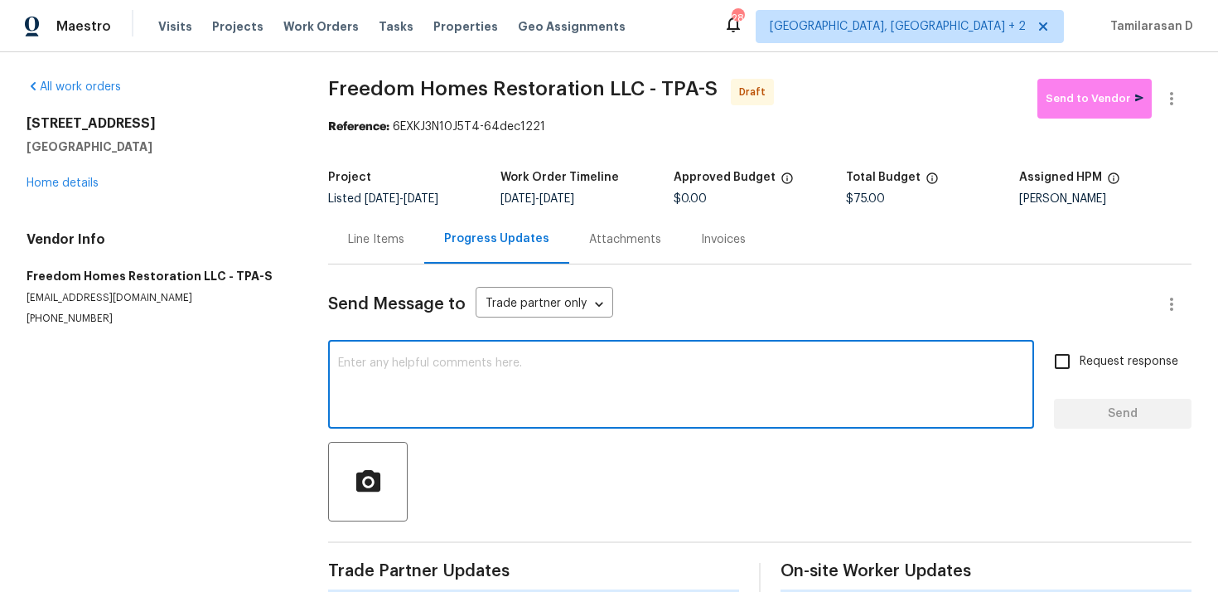
click at [399, 382] on textarea at bounding box center [681, 386] width 686 height 58
paste textarea "Hey, this is Tamil from Opendoor. I’m confirming you received the WO for the pr…"
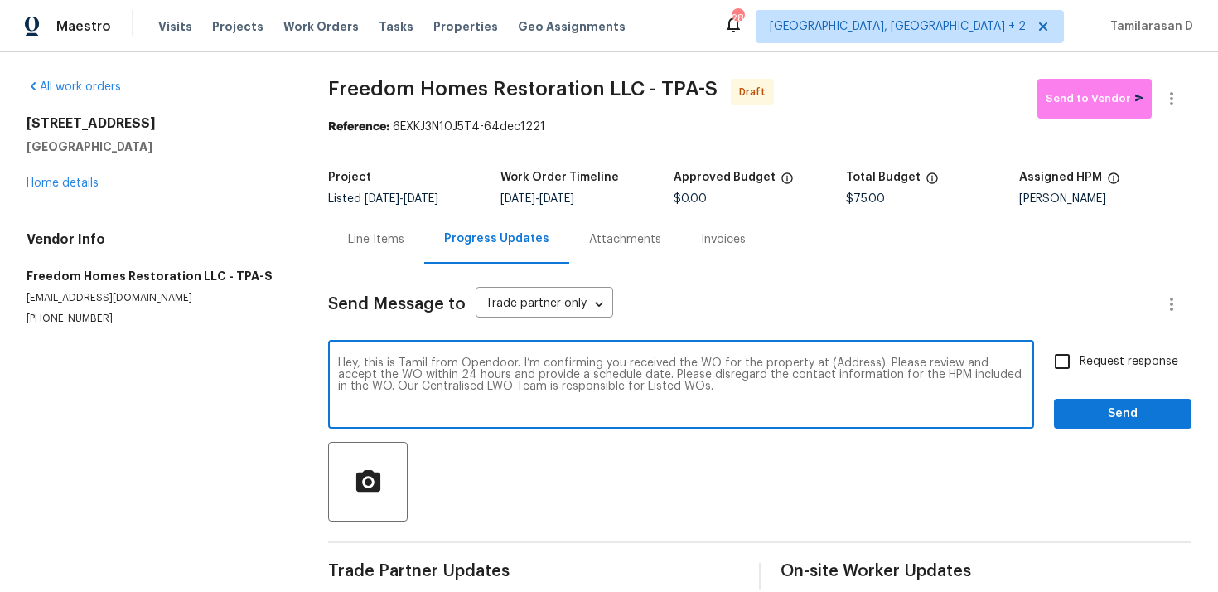
click at [846, 368] on textarea "Hey, this is Tamil from Opendoor. I’m confirming you received the WO for the pr…" at bounding box center [681, 386] width 686 height 58
paste textarea "[STREET_ADDRESS]"
type textarea "Hey, this is Tamil from Opendoor. I’m confirming you received the WO for the pr…"
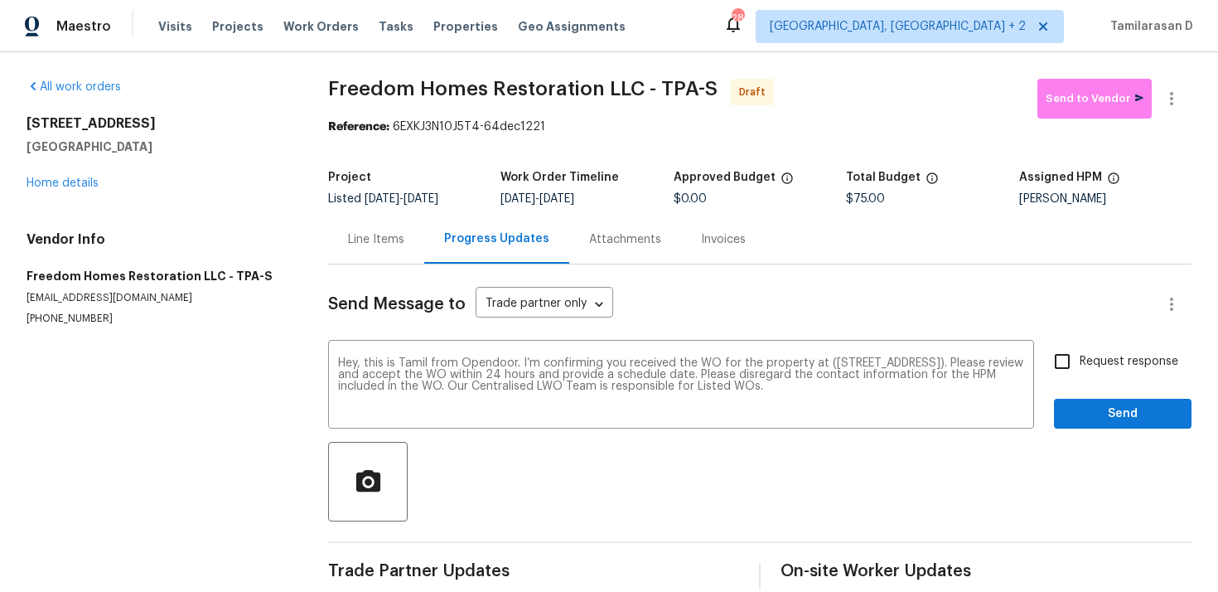
click at [1083, 365] on span "Request response" at bounding box center [1129, 361] width 99 height 17
click at [1080, 365] on input "Request response" at bounding box center [1062, 361] width 35 height 35
checkbox input "true"
click at [1133, 412] on span "Send" at bounding box center [1122, 414] width 111 height 21
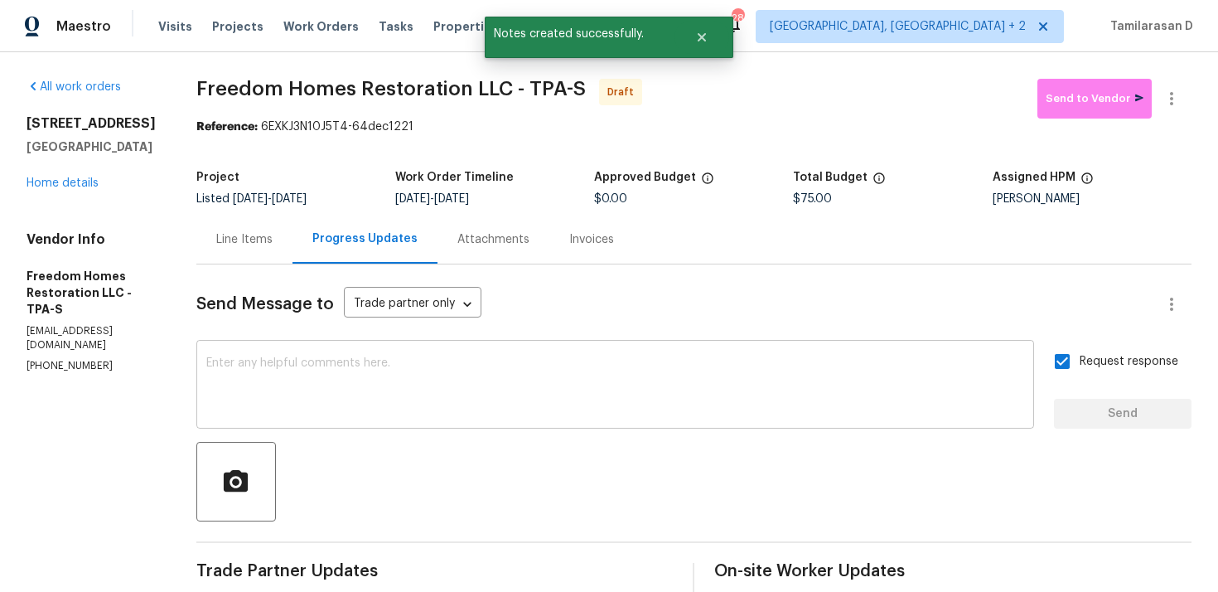
click at [408, 410] on textarea at bounding box center [615, 386] width 818 height 58
paste textarea "Attention All Work Orders must include before-photos (both close-up and wide-an…"
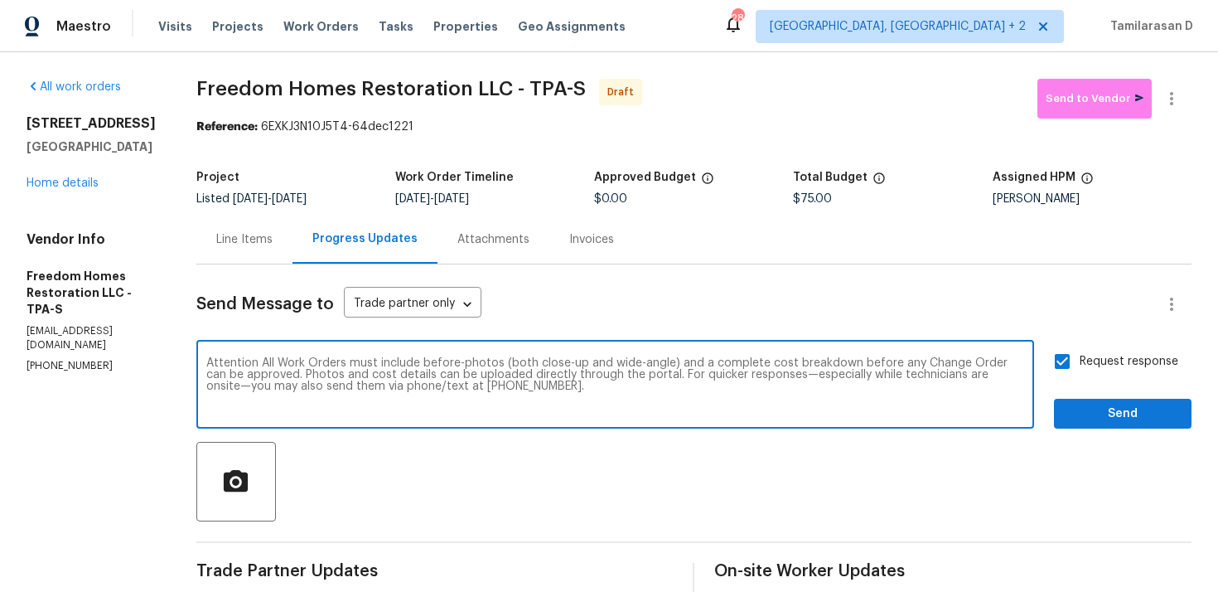
type textarea "Attention All Work Orders must include before-photos (both close-up and wide-an…"
click at [1077, 434] on div "Send Message to Trade partner only Trade partner only ​ Attention All Work Orde…" at bounding box center [693, 483] width 995 height 439
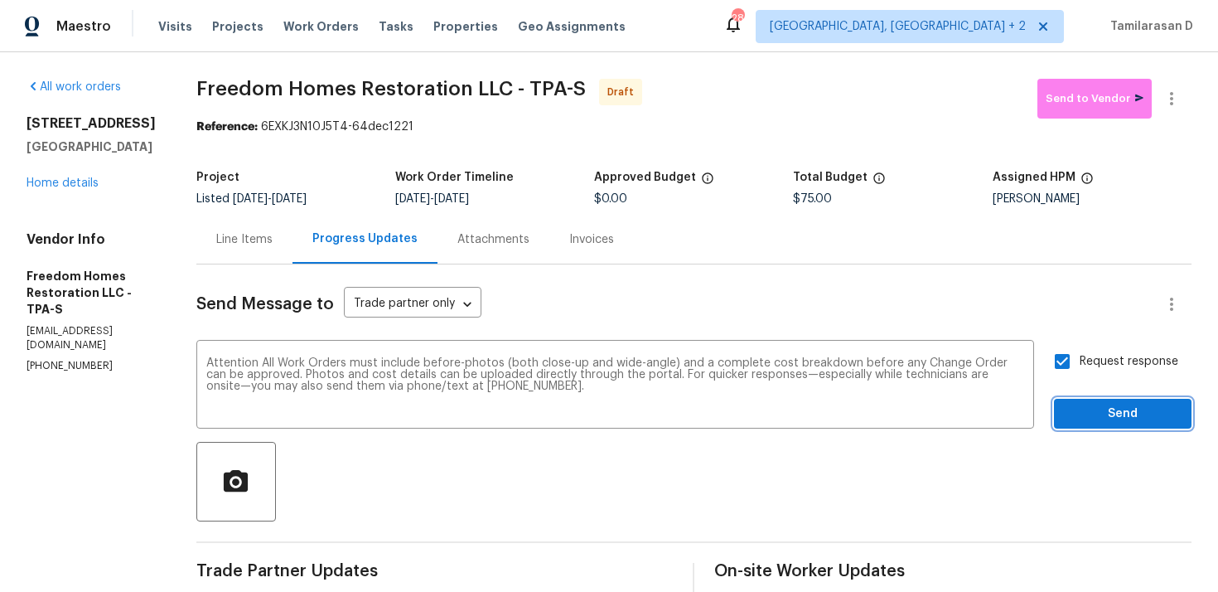
click at [1082, 423] on span "Send" at bounding box center [1122, 414] width 111 height 21
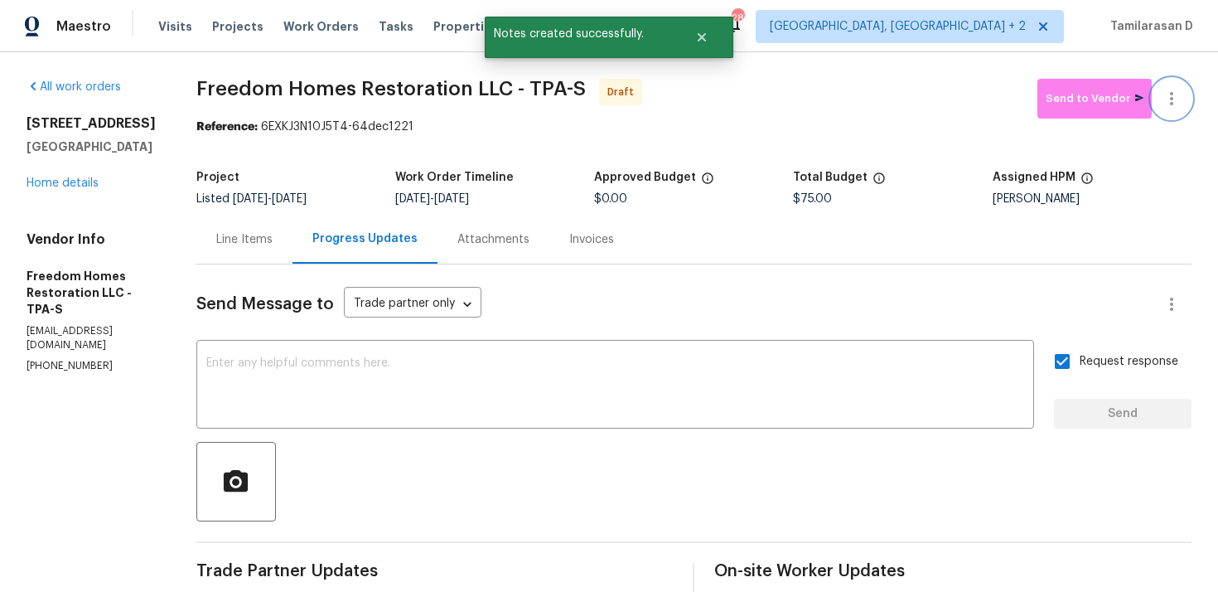
click at [1171, 96] on icon "button" at bounding box center [1172, 99] width 20 height 20
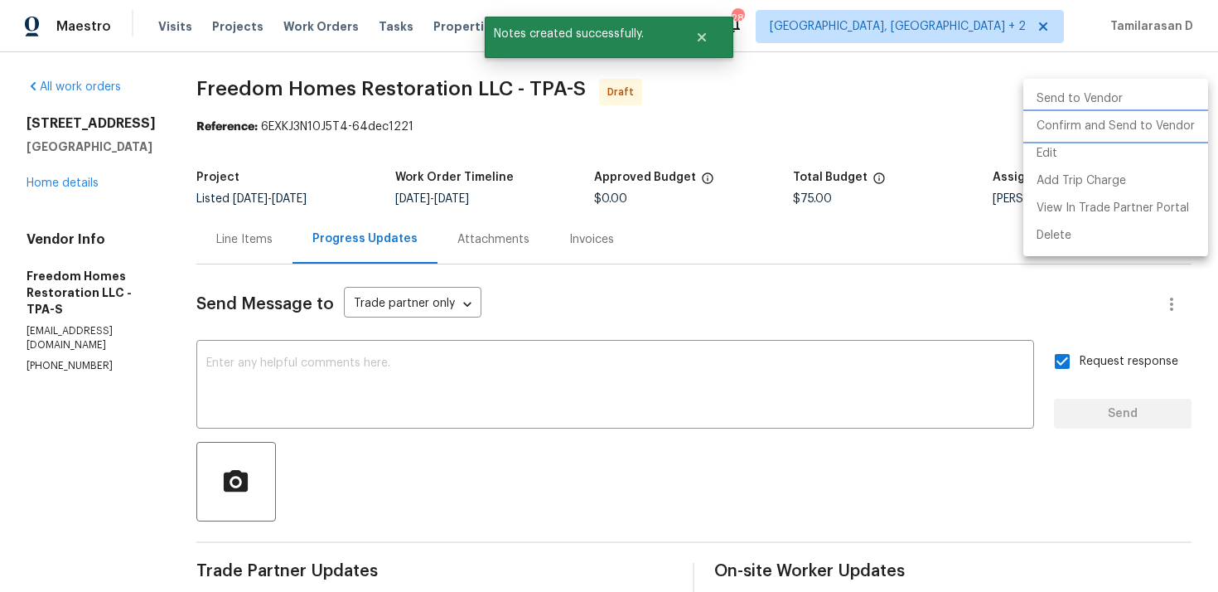
click at [1070, 129] on li "Confirm and Send to Vendor" at bounding box center [1115, 126] width 185 height 27
click at [765, 106] on div at bounding box center [609, 296] width 1218 height 592
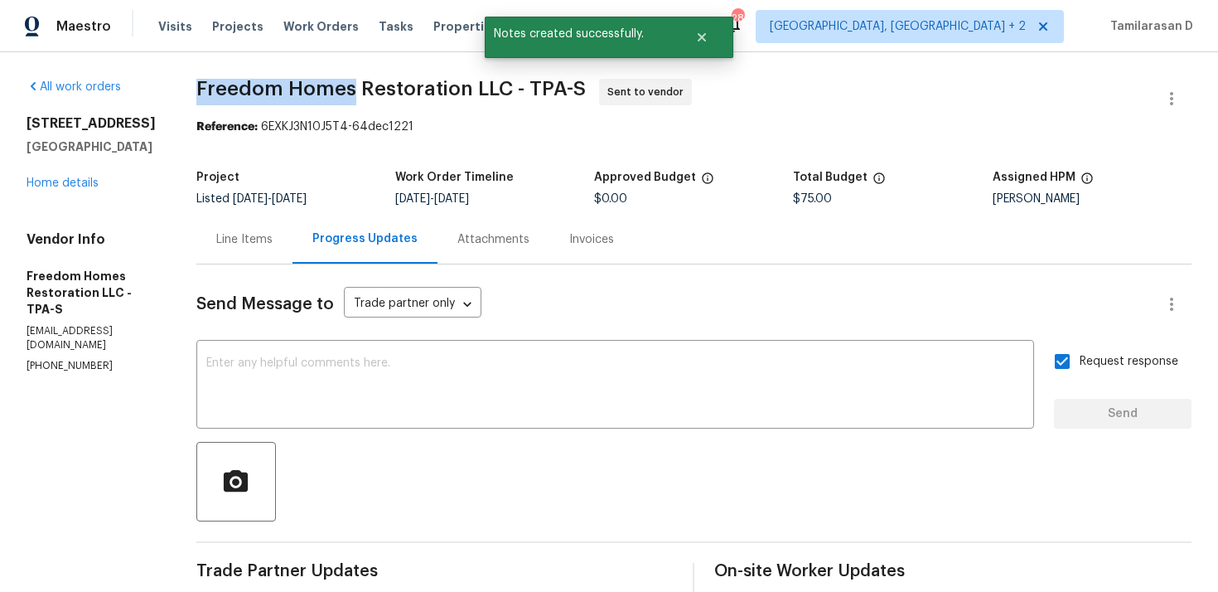
drag, startPoint x: 199, startPoint y: 91, endPoint x: 354, endPoint y: 89, distance: 155.0
click at [354, 89] on span "Freedom Homes Restoration LLC - TPA-S" at bounding box center [390, 89] width 389 height 20
copy span "Freedom Homes"
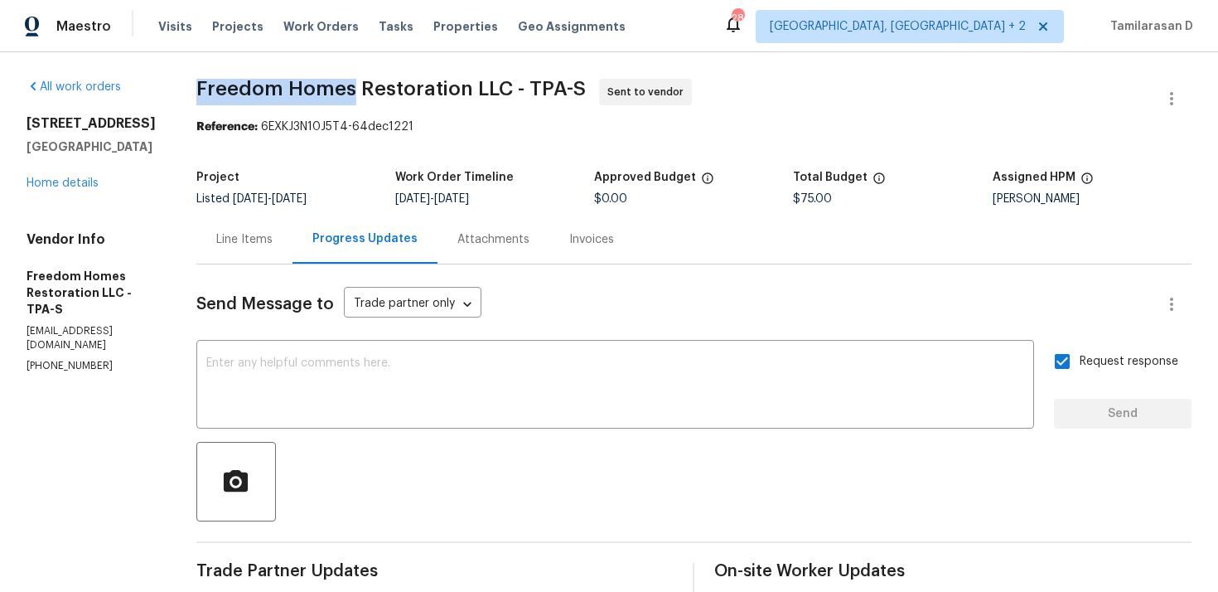
click at [258, 121] on b "Reference:" at bounding box center [226, 127] width 61 height 12
